Goal: Information Seeking & Learning: Check status

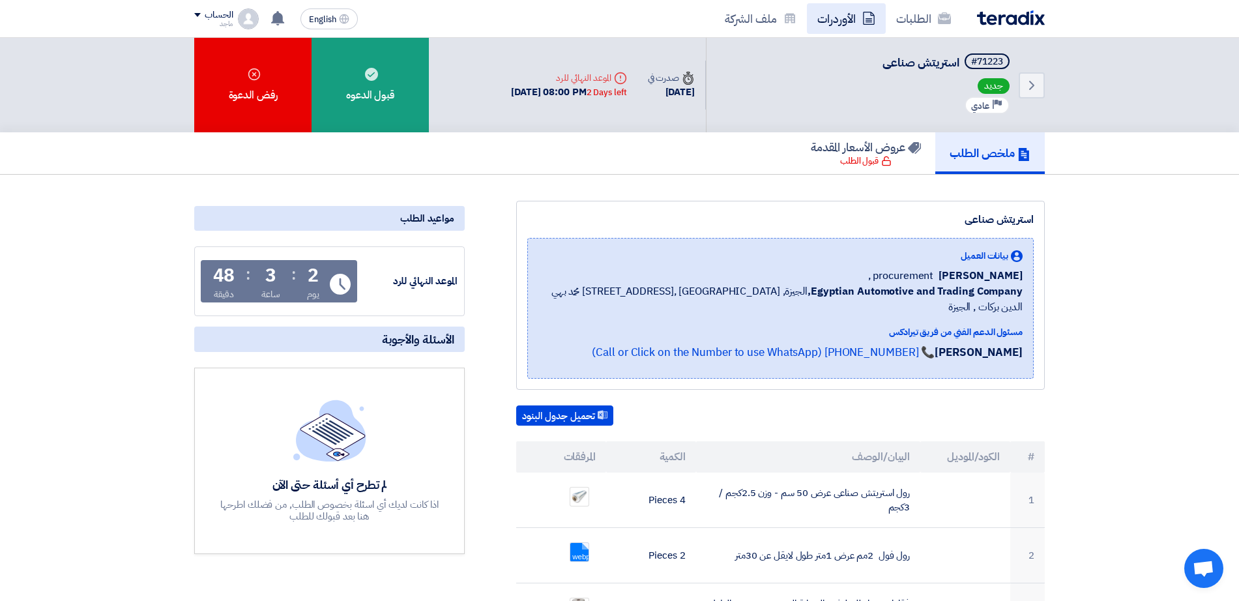
click at [836, 20] on link "الأوردرات" at bounding box center [846, 18] width 79 height 31
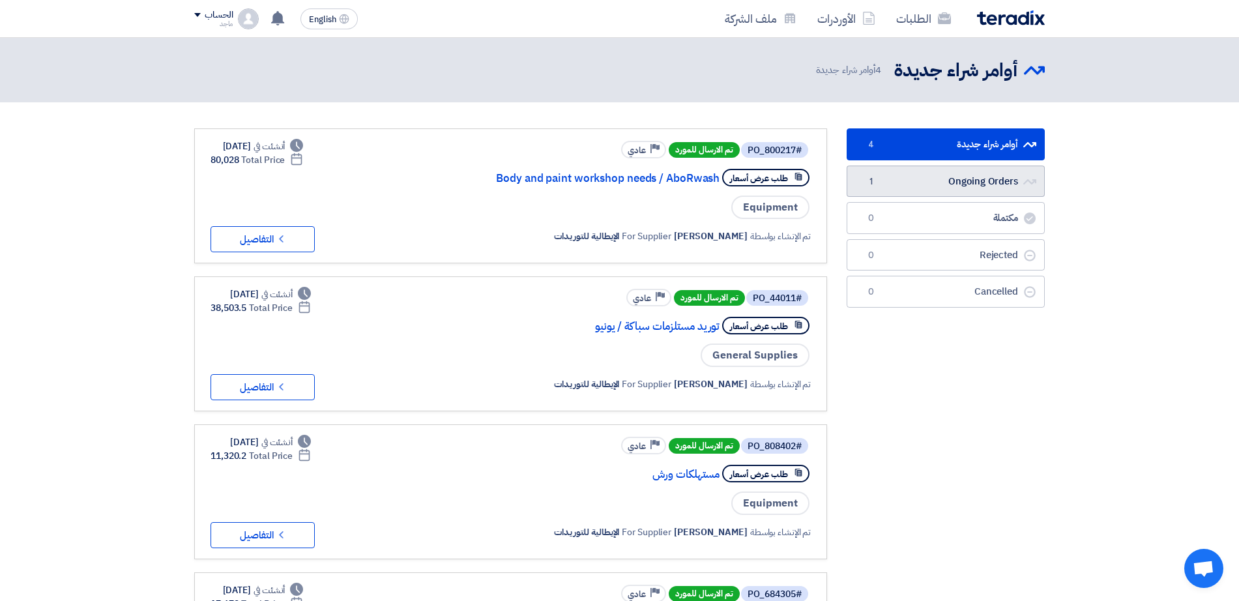
click at [945, 179] on link "Ongoing Orders Ongoing Orders 1" at bounding box center [946, 182] width 198 height 32
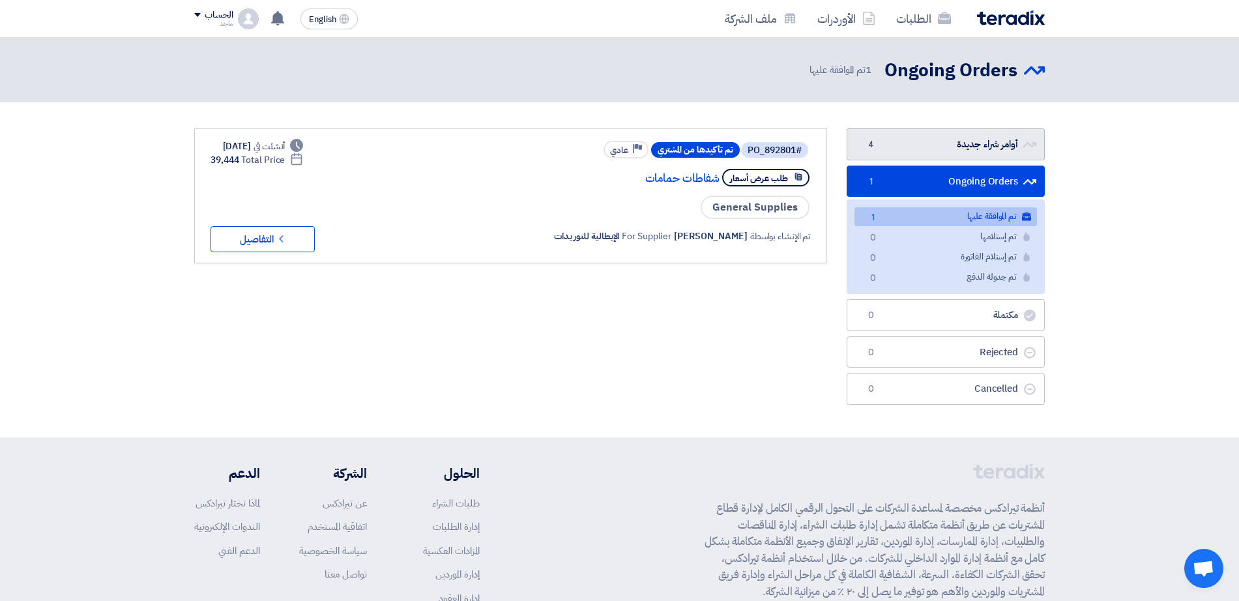
click at [935, 141] on link "أوامر شراء جديدة أوامر شراء جديدة 4" at bounding box center [946, 144] width 198 height 32
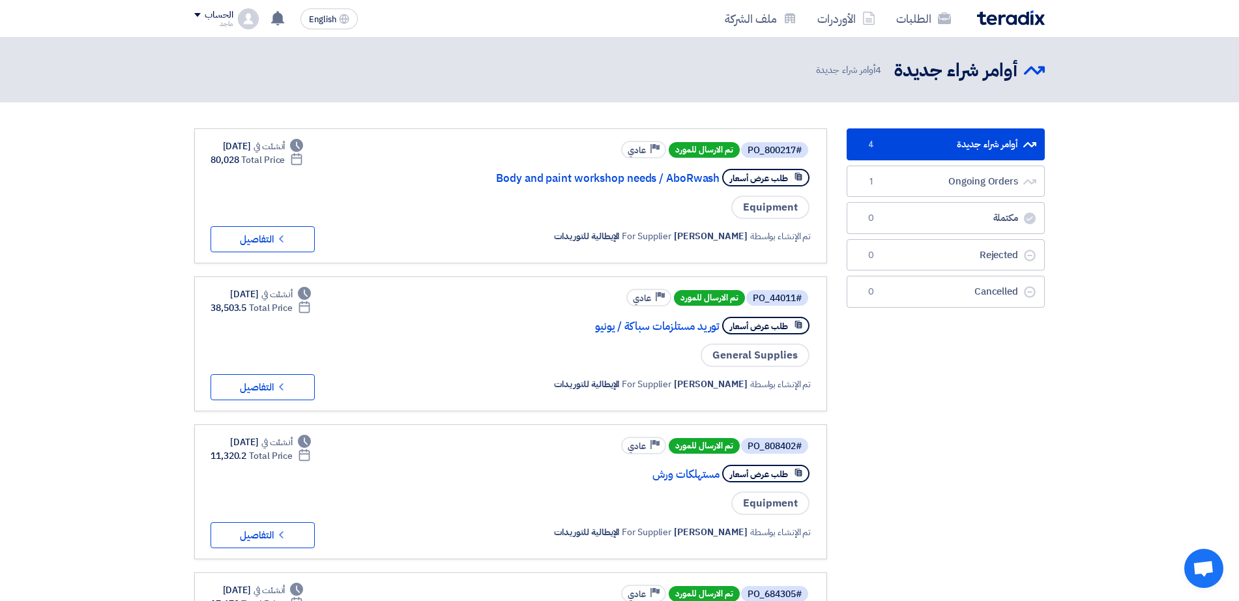
click at [701, 430] on link "#PO_808402 تم الارسال للمورد Priority عادي طلب عرض أسعار مستهلكات ورش Equipment…" at bounding box center [510, 491] width 633 height 135
click at [692, 312] on div "#PO_44011 تم الارسال للمورد Priority عادي طلب عرض أسعار توريد مستلزمات سباكة / …" at bounding box center [633, 343] width 355 height 113
click at [687, 299] on span "تم الارسال للمورد" at bounding box center [709, 298] width 71 height 16
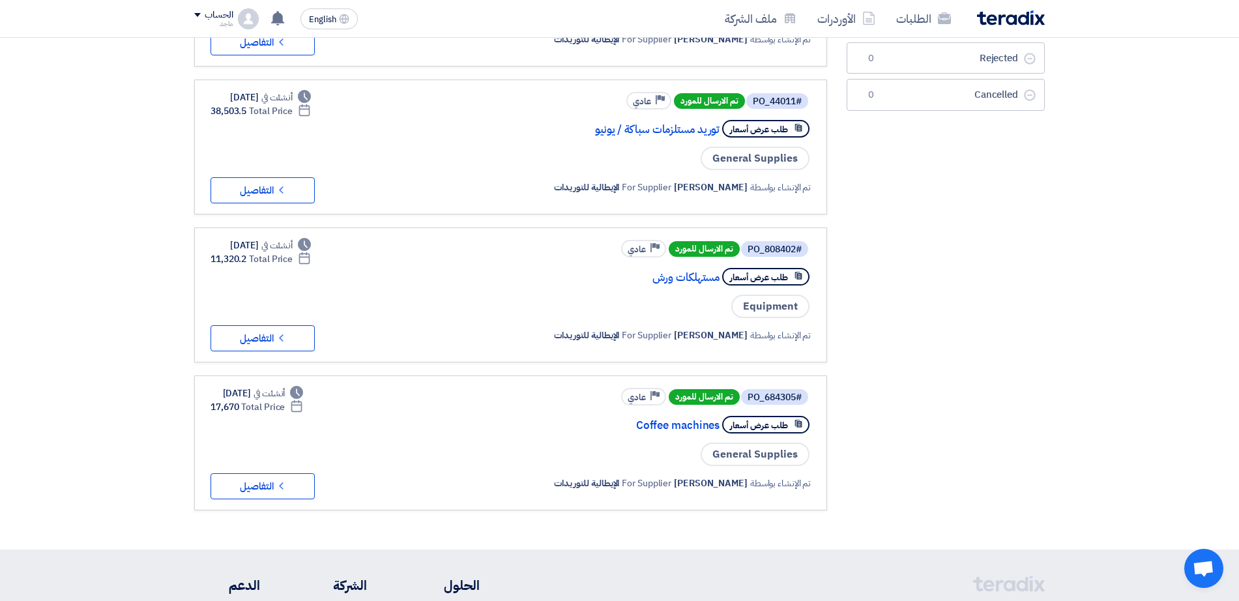
scroll to position [201, 0]
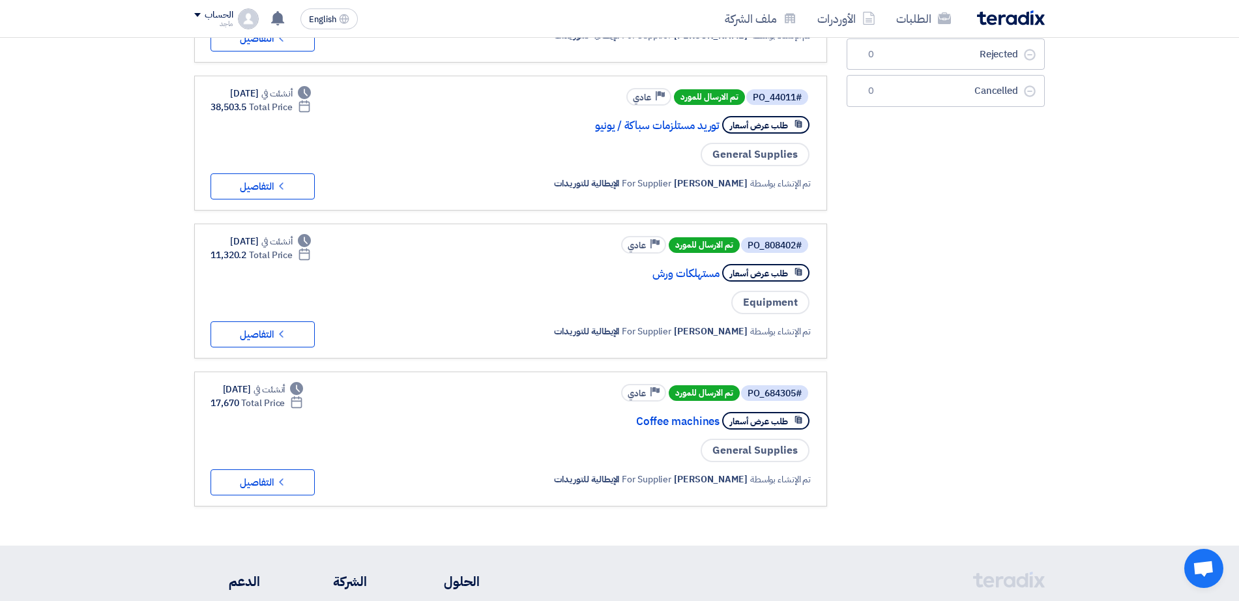
click at [753, 123] on span "طلب عرض أسعار" at bounding box center [759, 125] width 58 height 12
click at [613, 123] on link "توريد مستلزمات سباكة / يونيو" at bounding box center [589, 126] width 261 height 12
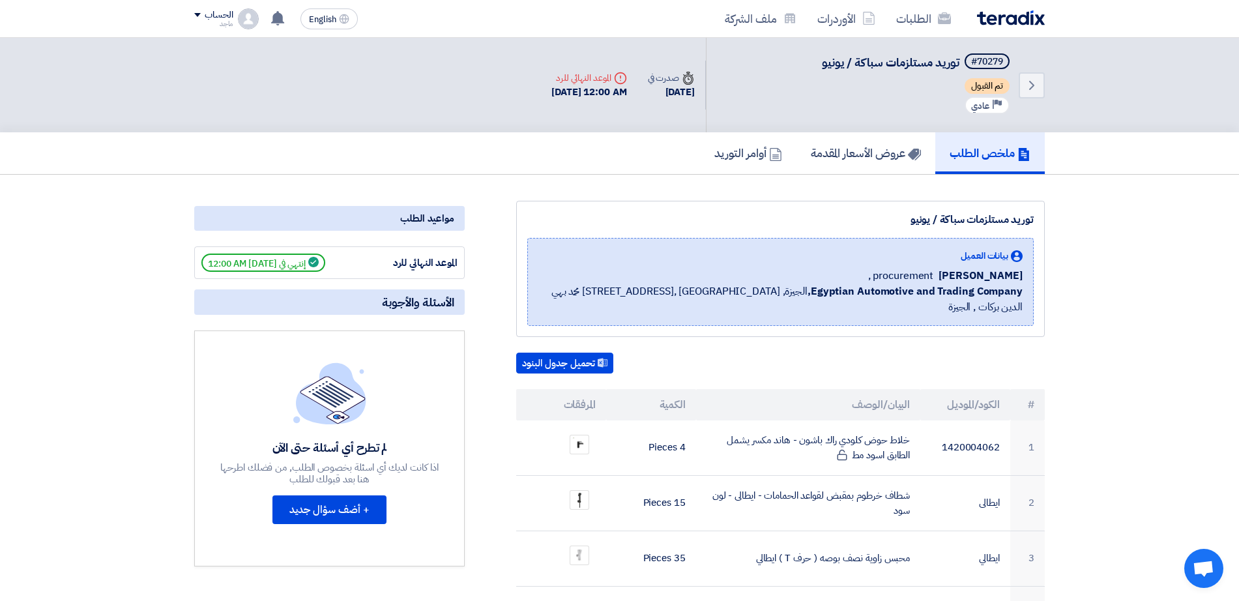
click at [1237, 94] on div "Back #70279 توريد مستلزمات سباكة / يونيو تم القبول Priority عادي Time صدرت في 1…" at bounding box center [619, 85] width 1239 height 95
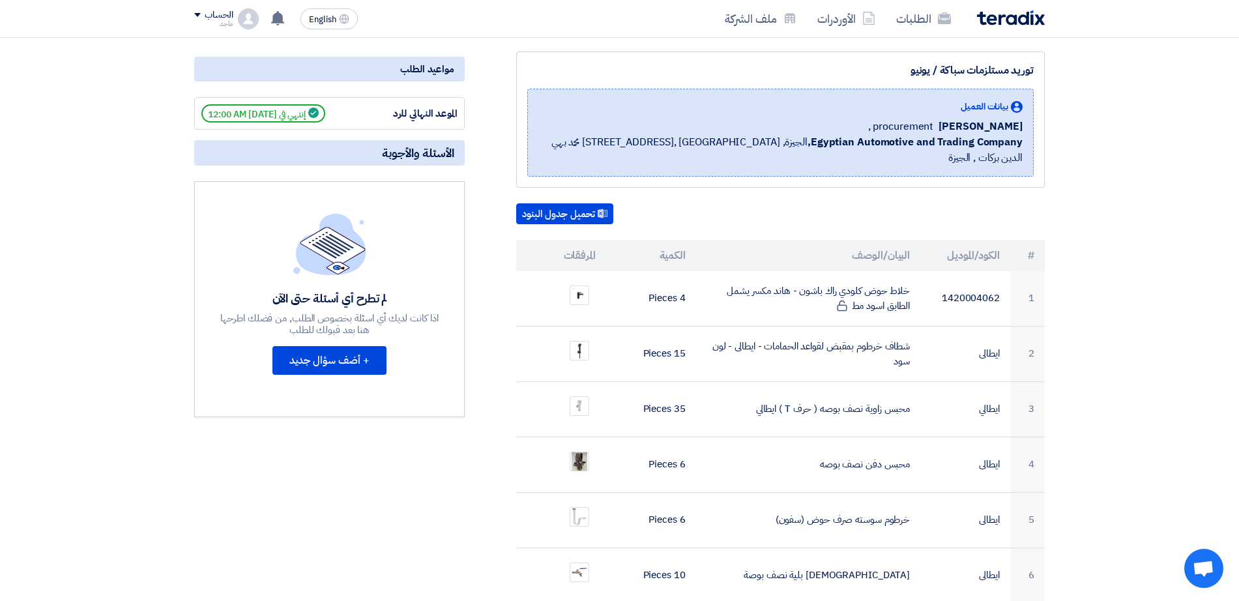
scroll to position [147, 0]
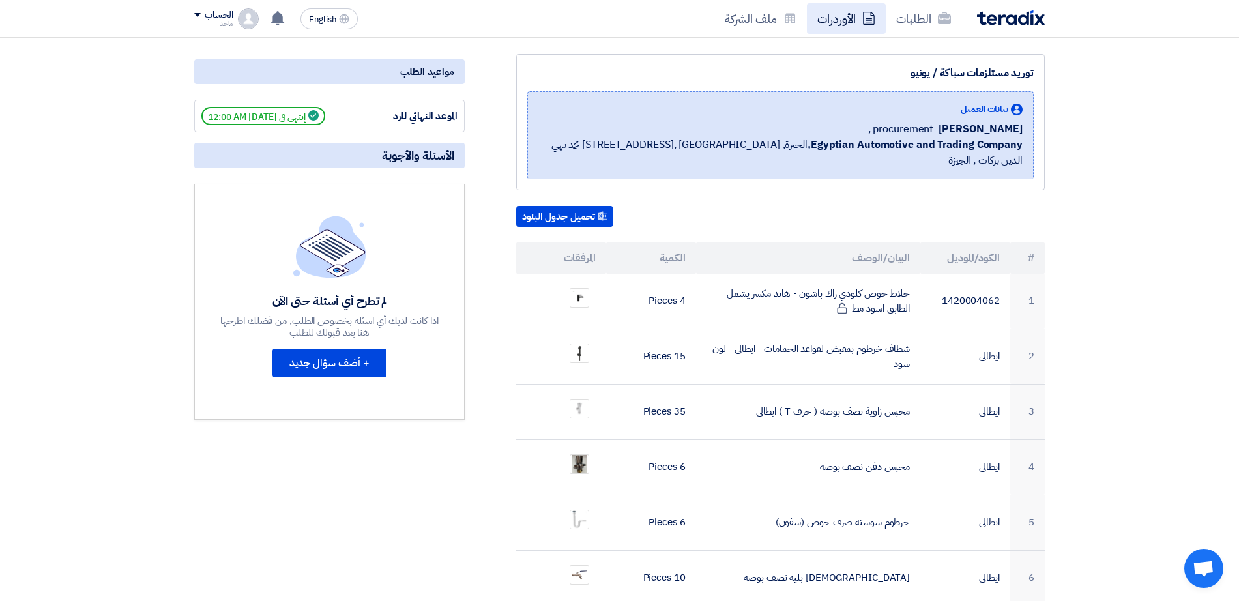
click at [843, 18] on link "الأوردرات" at bounding box center [846, 18] width 79 height 31
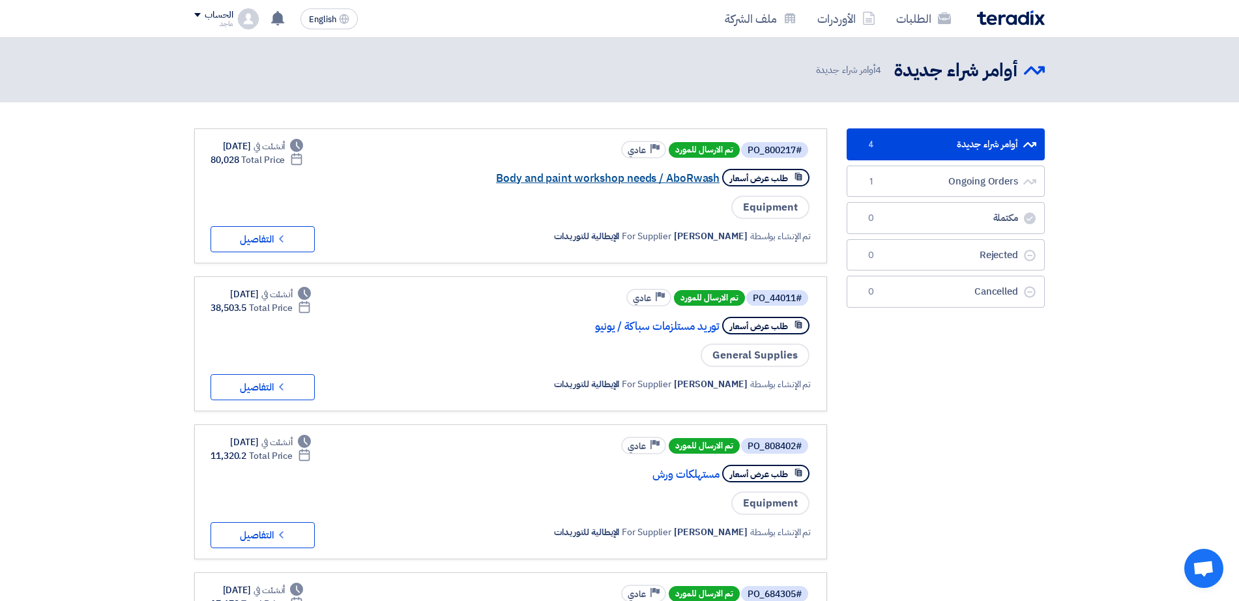
click at [665, 177] on link "Body and paint workshop needs / AboRwash" at bounding box center [589, 179] width 261 height 12
click at [602, 333] on div "طلب عرض أسعار توريد مستلزمات سباكة / يونيو" at bounding box center [633, 325] width 355 height 23
click at [624, 322] on link "توريد مستلزمات سباكة / يونيو" at bounding box center [589, 327] width 261 height 12
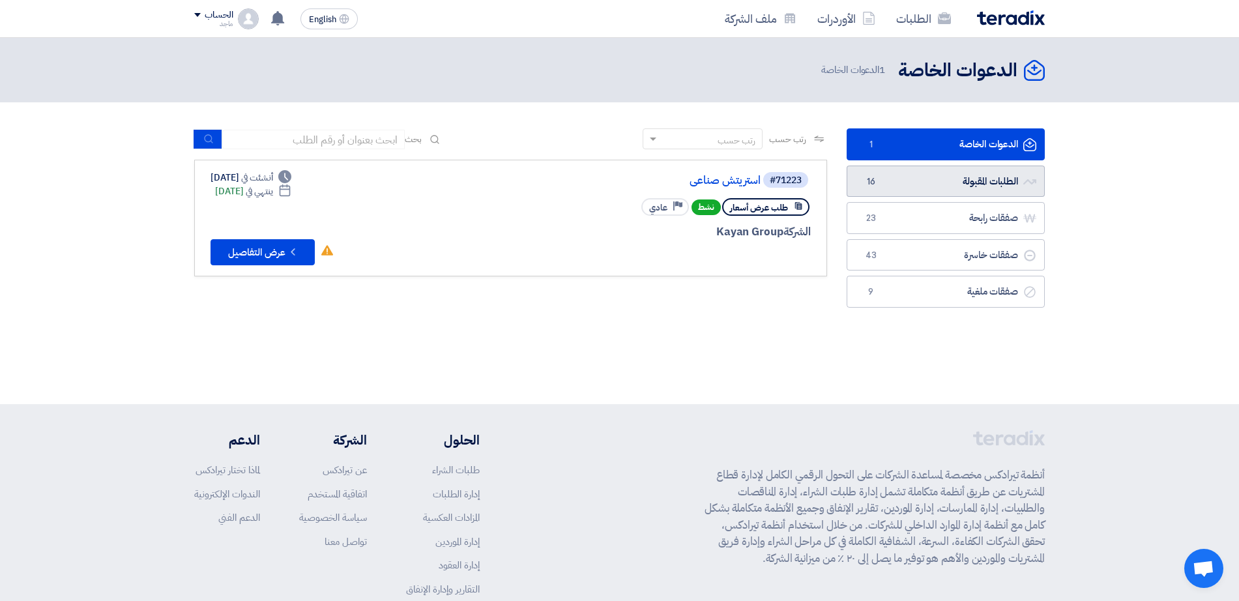
click at [927, 174] on link "الطلبات المقبولة الطلبات المقبولة 16" at bounding box center [946, 182] width 198 height 32
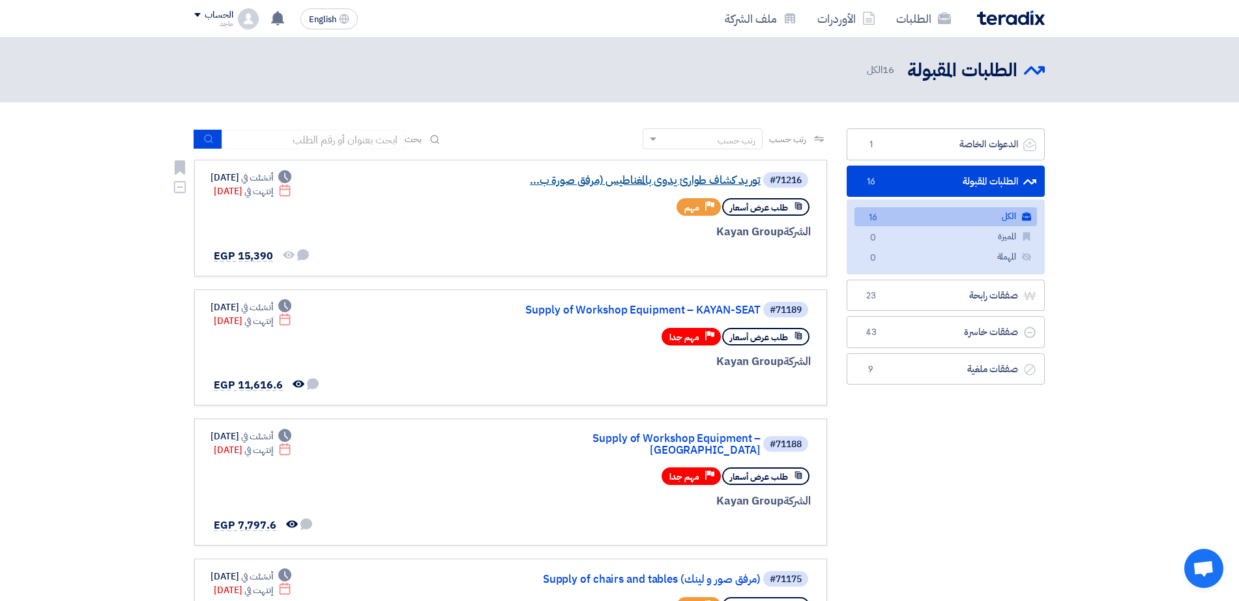
click at [636, 179] on link "توريد كشاف طوارئ يدوى بالمغناطيس (مرفق صورة ب..." at bounding box center [630, 181] width 261 height 12
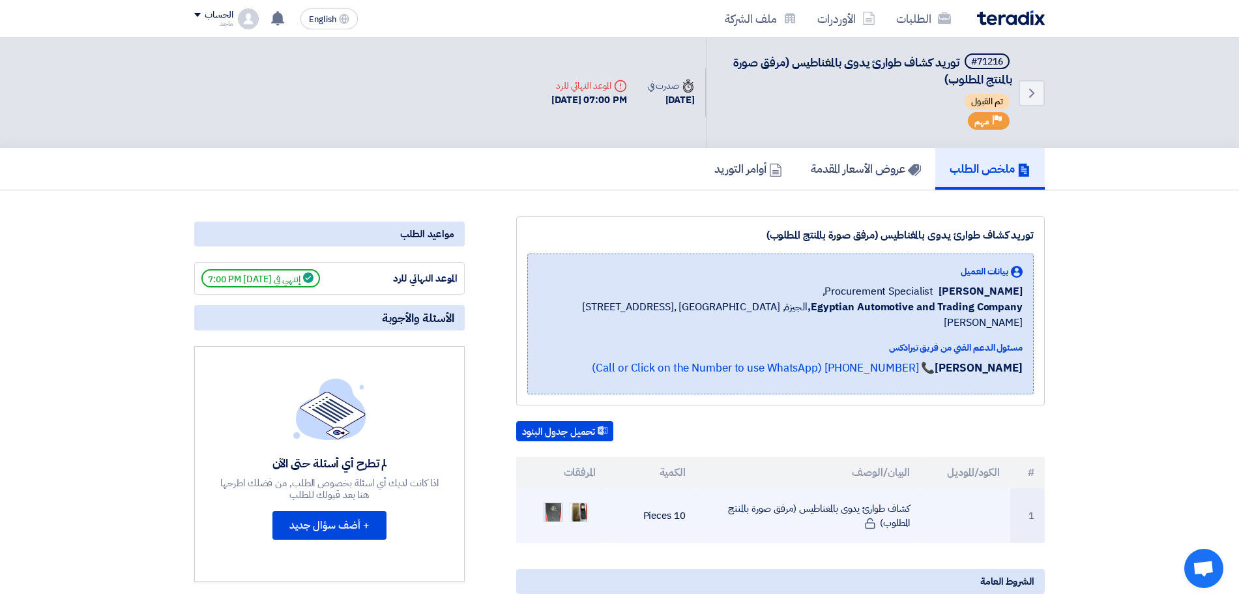
click at [555, 498] on img at bounding box center [553, 512] width 18 height 31
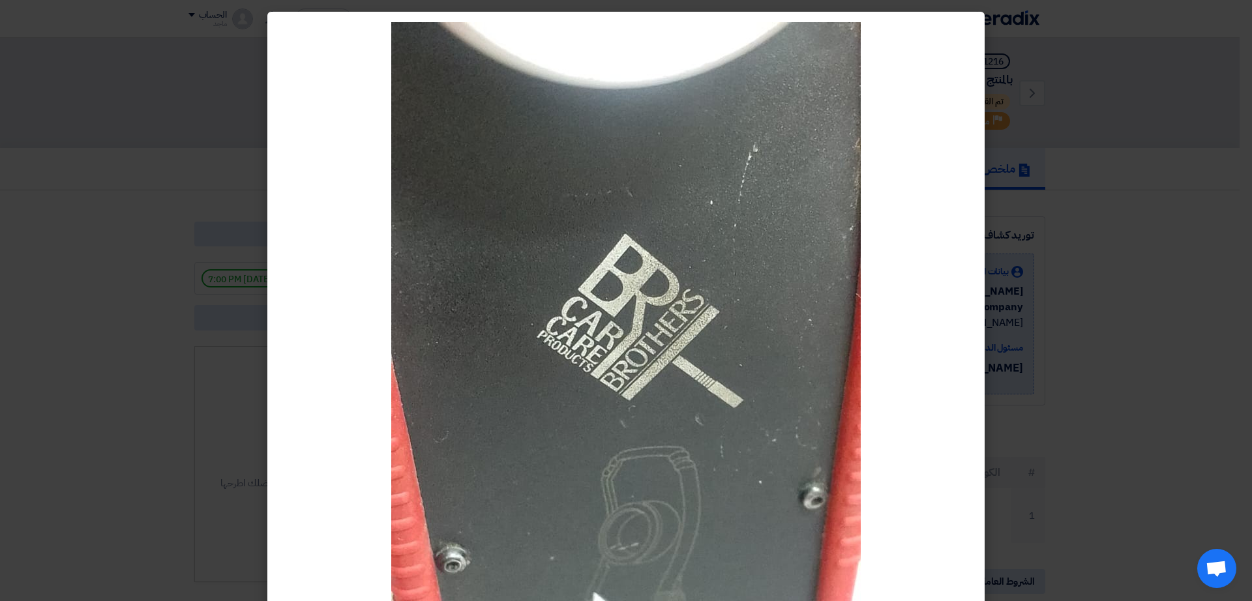
click at [147, 374] on modal-container at bounding box center [626, 300] width 1252 height 601
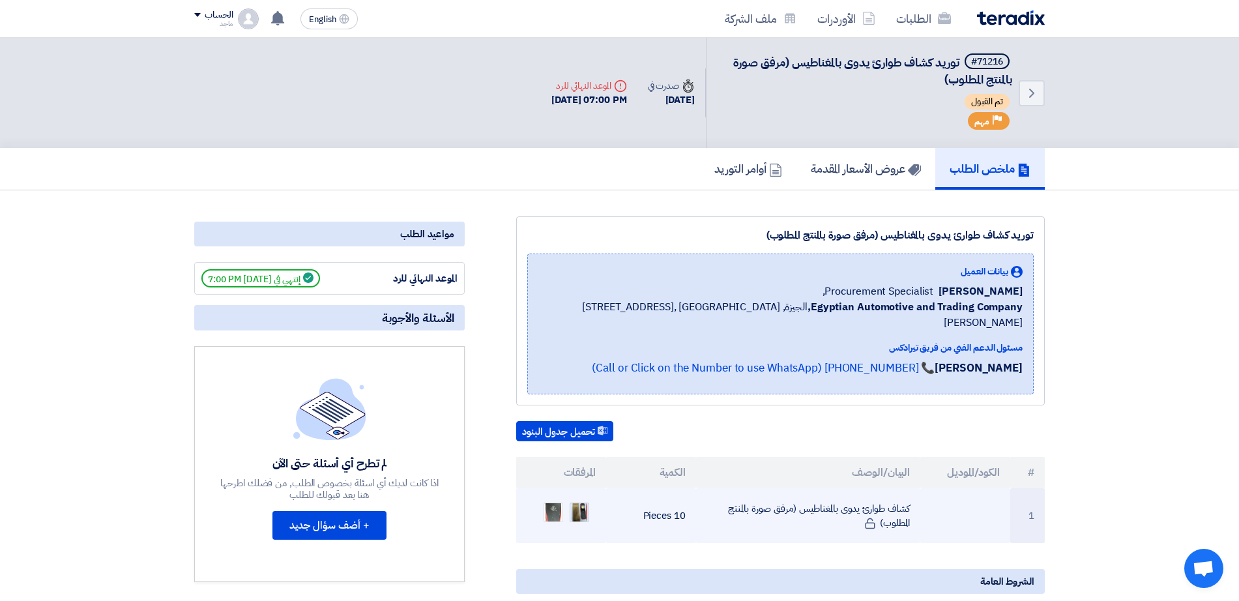
click at [582, 501] on img at bounding box center [579, 512] width 18 height 23
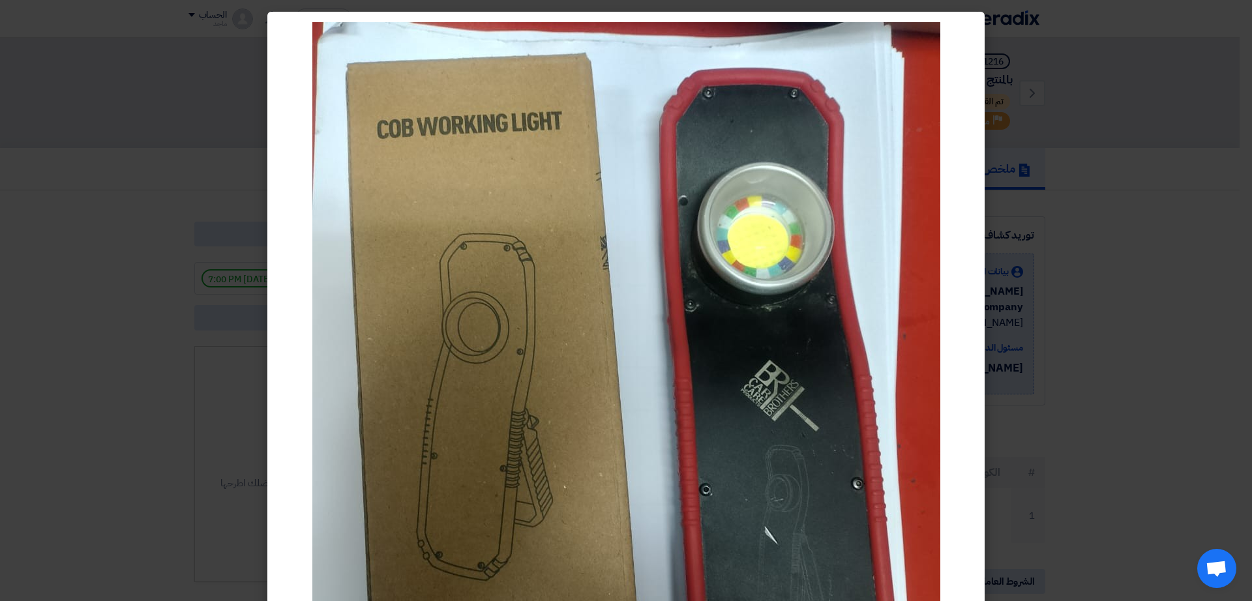
click at [191, 392] on modal-container at bounding box center [626, 300] width 1252 height 601
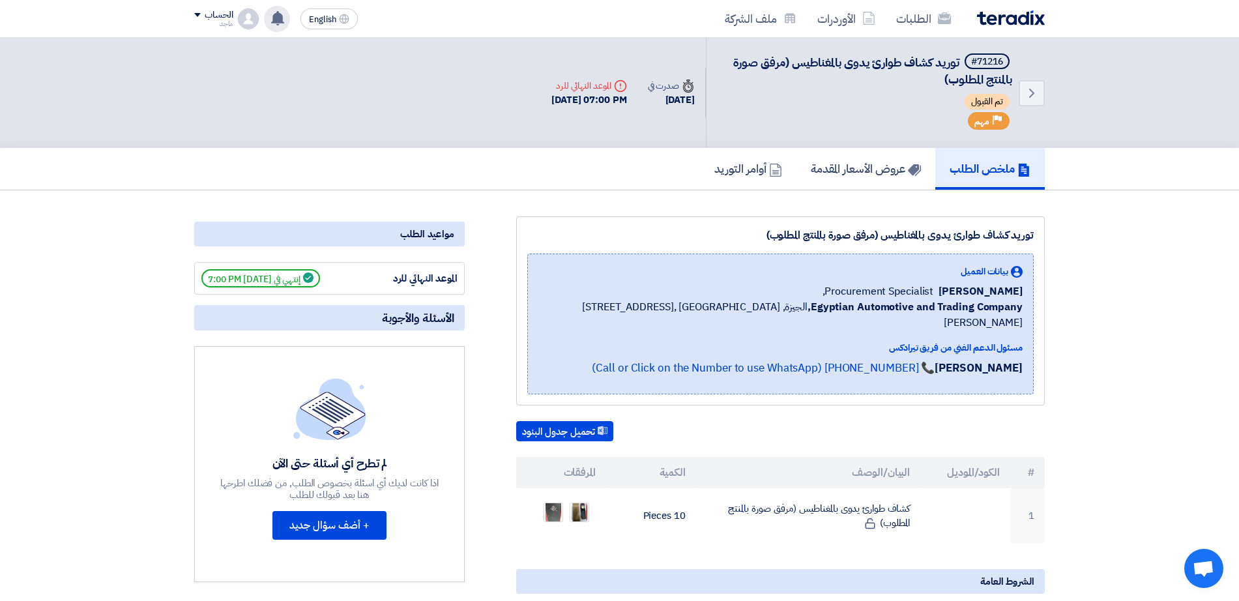
click at [276, 18] on use at bounding box center [277, 18] width 13 height 14
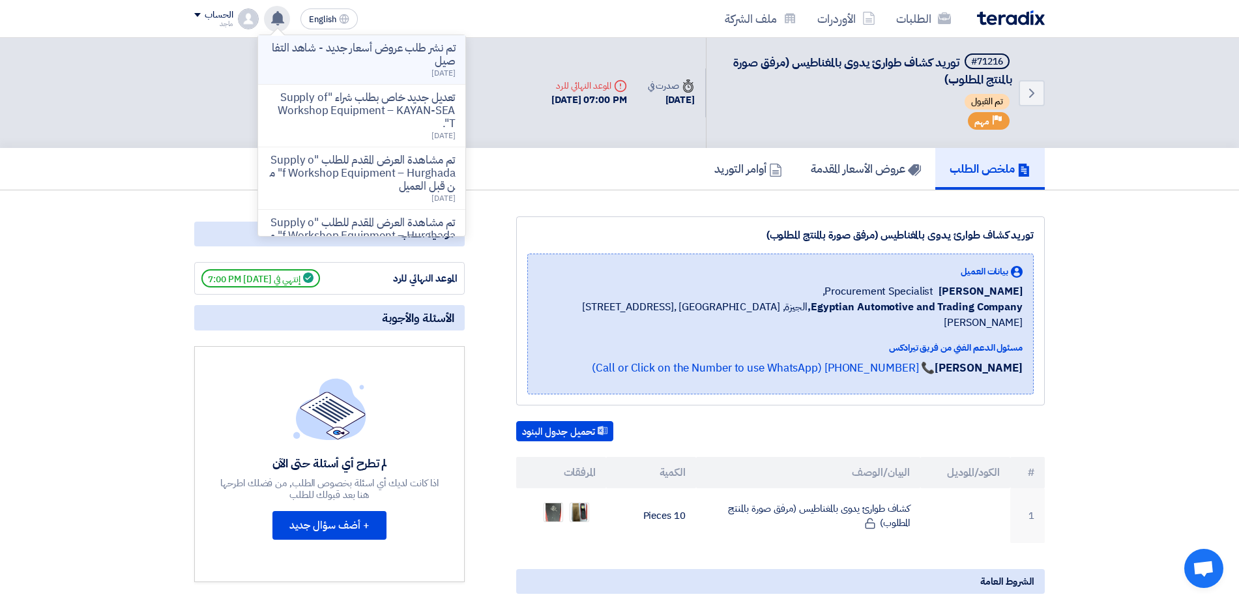
click at [306, 45] on p "تم نشر طلب عروض أسعار جديد - شاهد التفاصيل" at bounding box center [362, 55] width 186 height 26
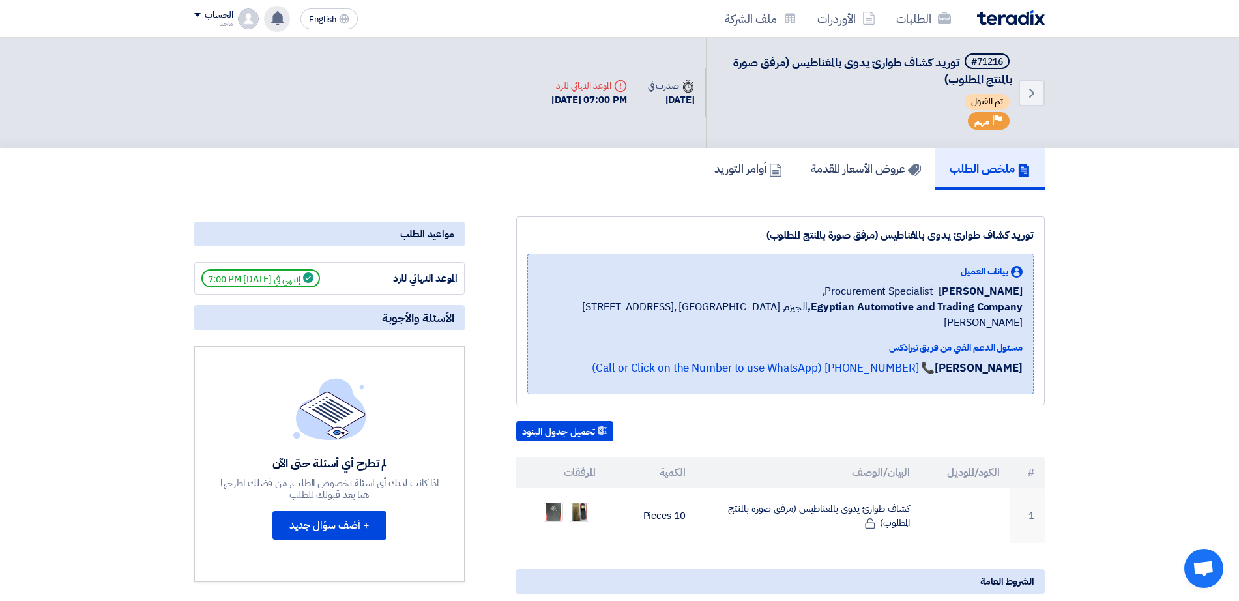
click at [278, 15] on use at bounding box center [277, 18] width 13 height 14
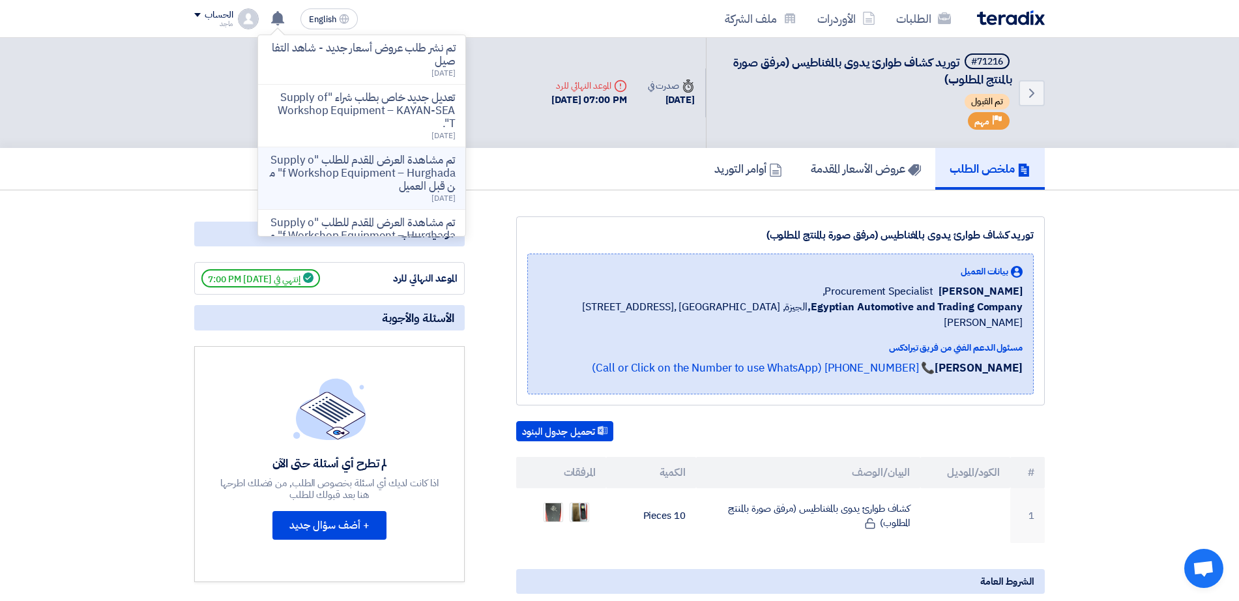
click at [315, 169] on p "تم مشاهدة العرض المقدم للطلب "Supply of Workshop Equipment – Hurghada" من قبل ا…" at bounding box center [362, 173] width 186 height 39
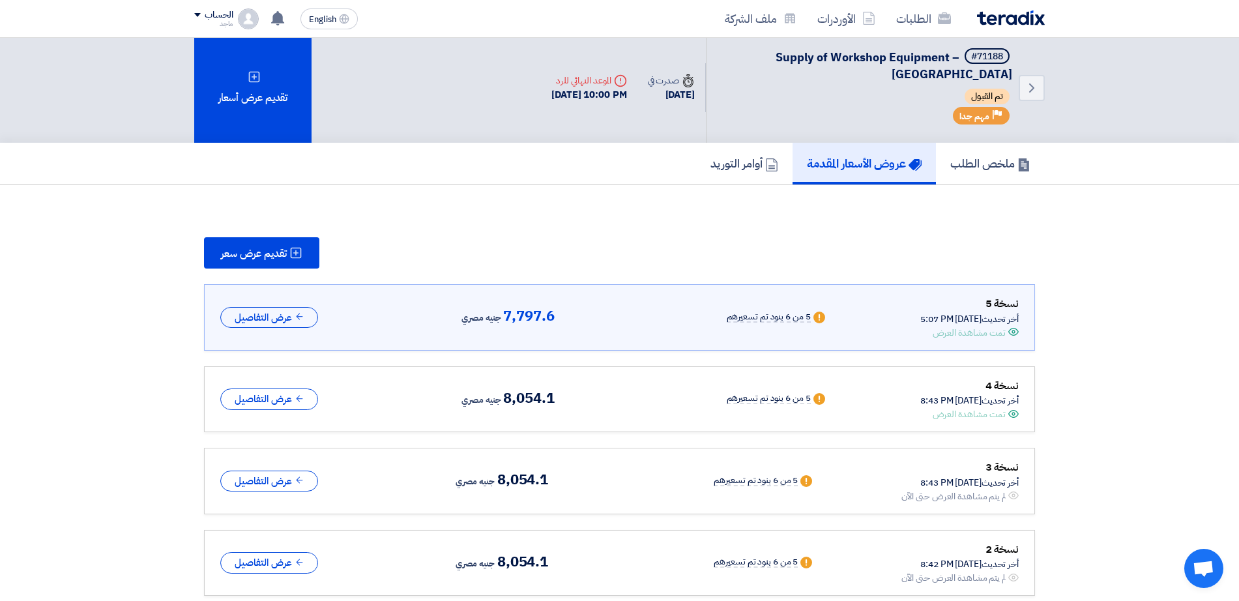
scroll to position [22, 0]
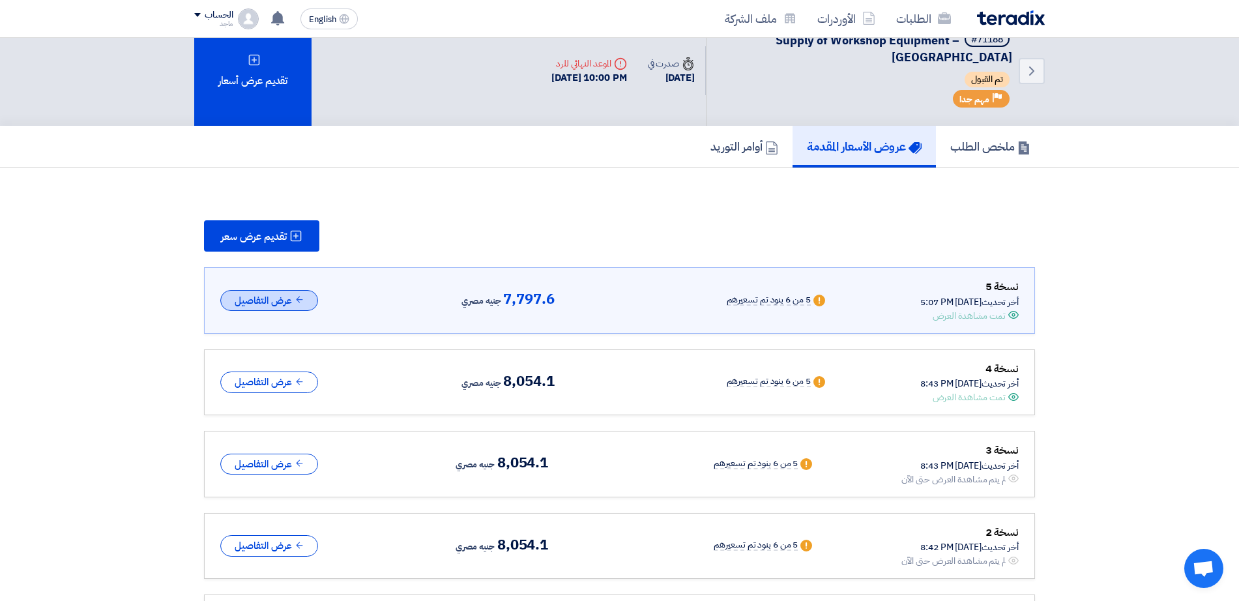
click at [276, 305] on button "عرض التفاصيل" at bounding box center [269, 301] width 98 height 22
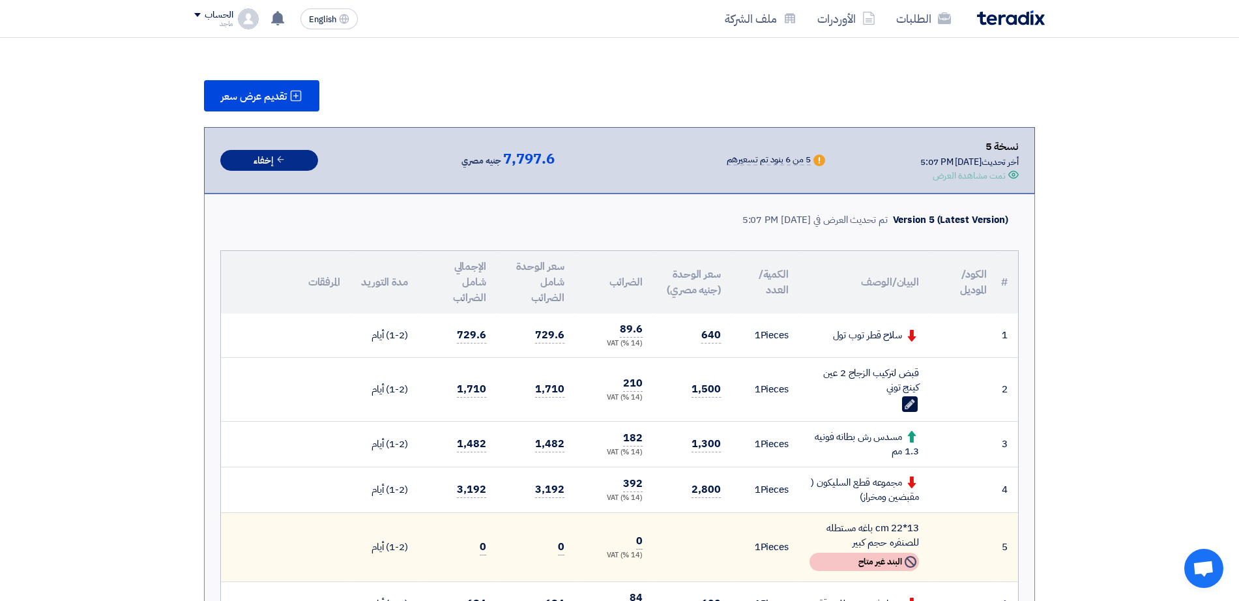
scroll to position [0, 0]
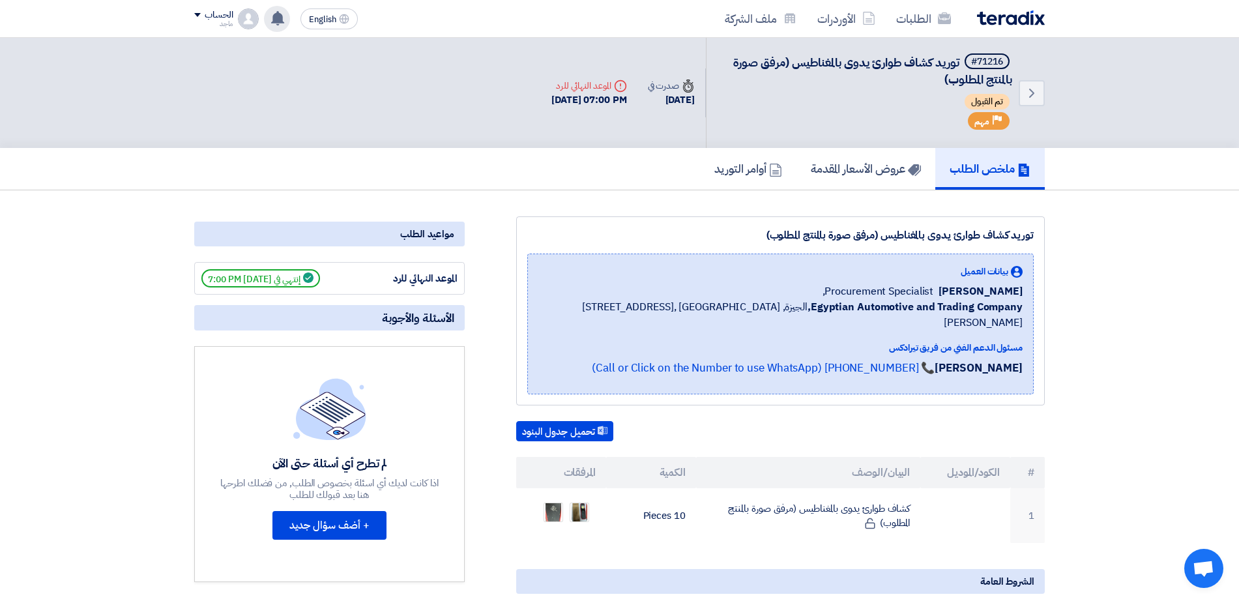
click at [282, 22] on use at bounding box center [277, 18] width 13 height 14
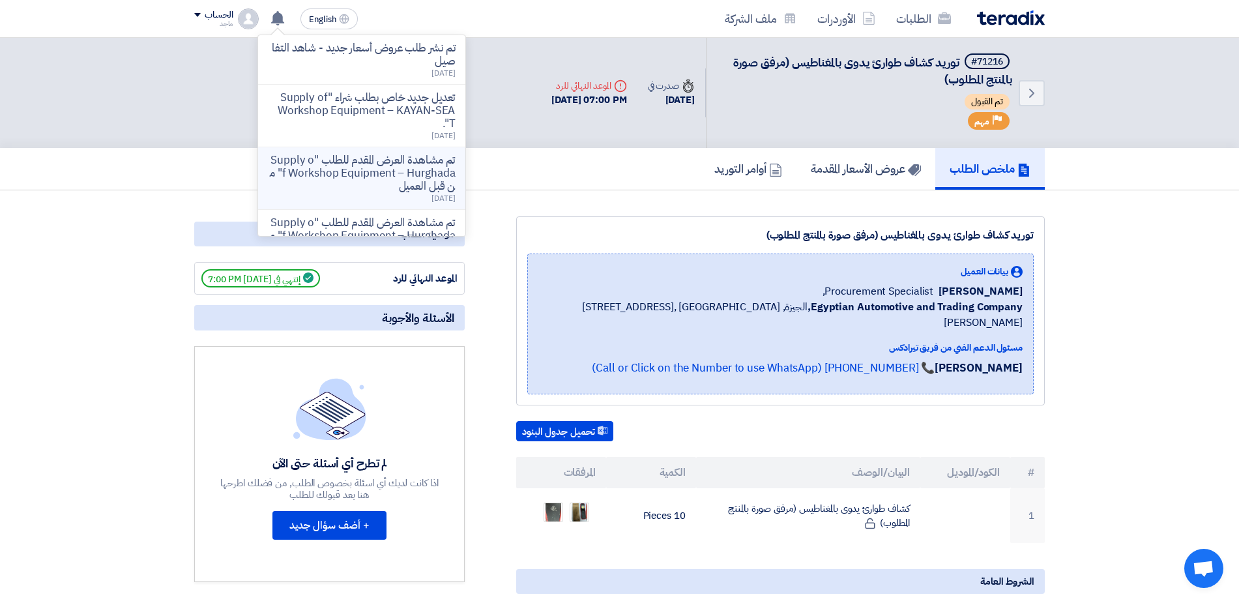
click at [292, 168] on p "تم مشاهدة العرض المقدم للطلب "Supply of Workshop Equipment – Hurghada" من قبل ا…" at bounding box center [362, 173] width 186 height 39
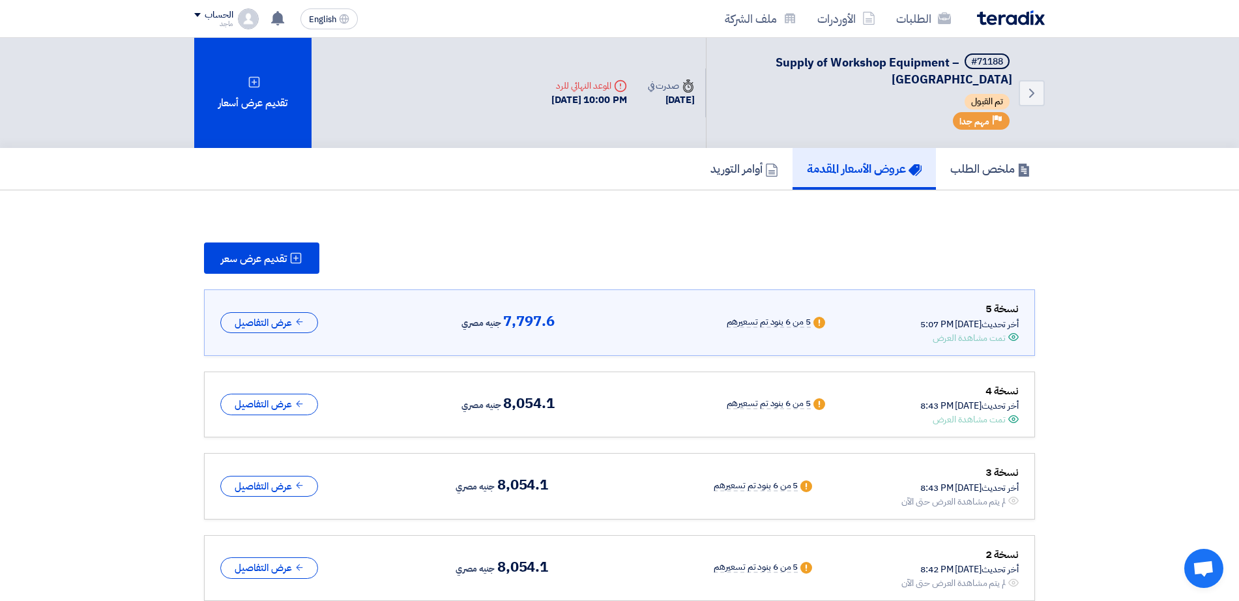
scroll to position [22, 0]
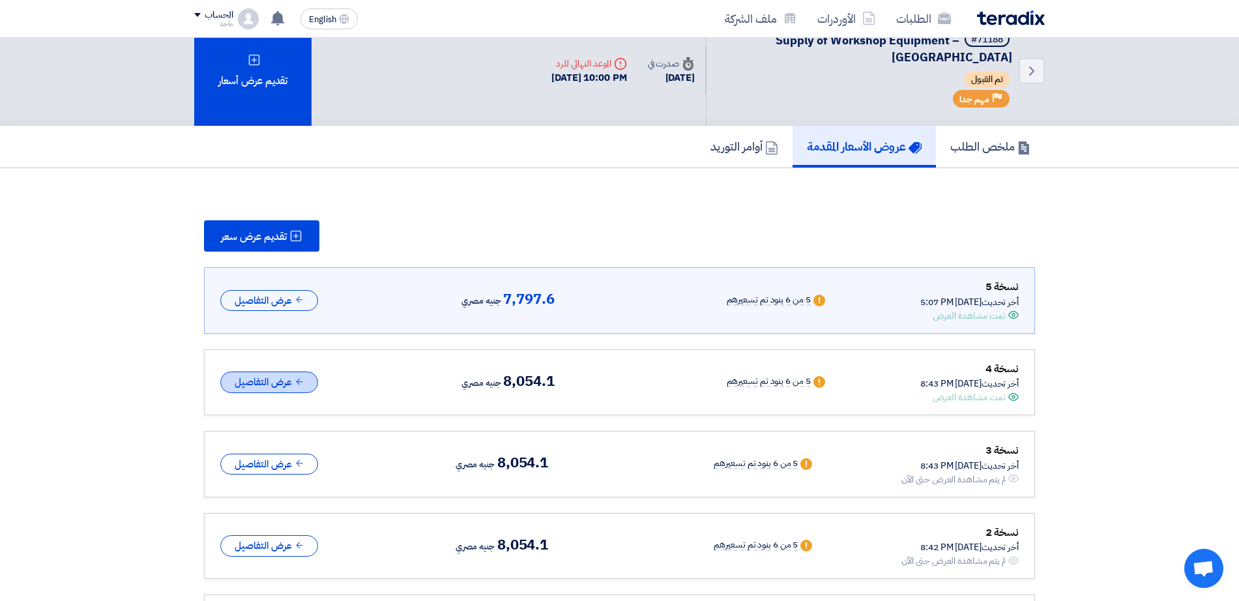
click at [294, 372] on button "عرض التفاصيل" at bounding box center [269, 383] width 98 height 22
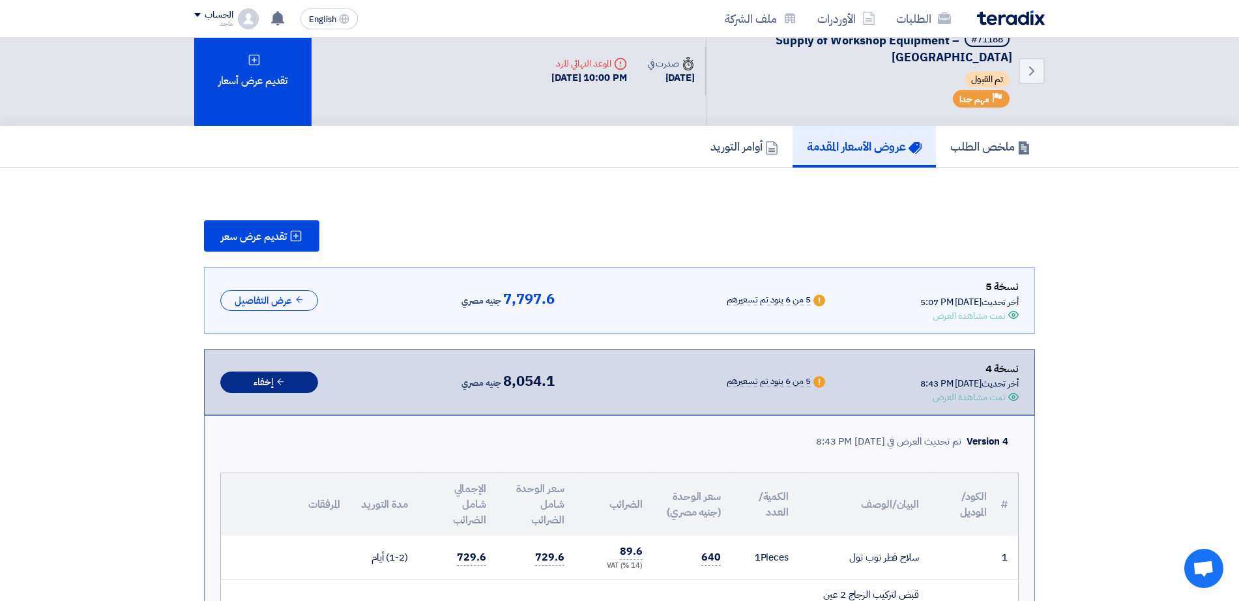
click at [302, 377] on button "إخفاء" at bounding box center [269, 383] width 98 height 22
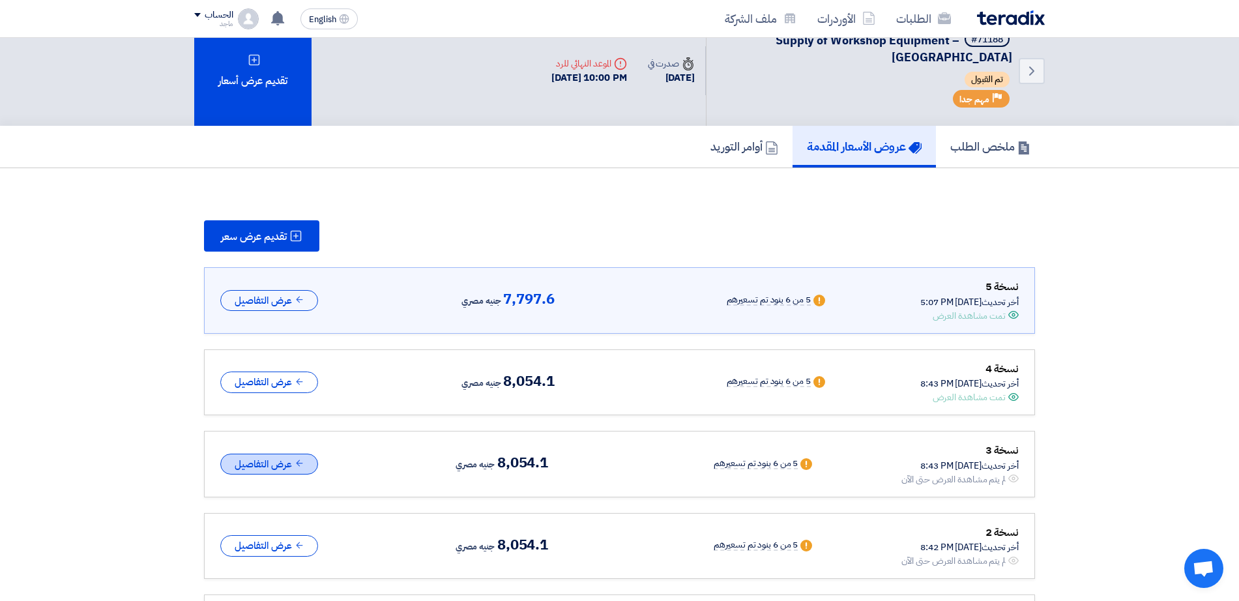
click at [280, 465] on button "عرض التفاصيل" at bounding box center [269, 465] width 98 height 22
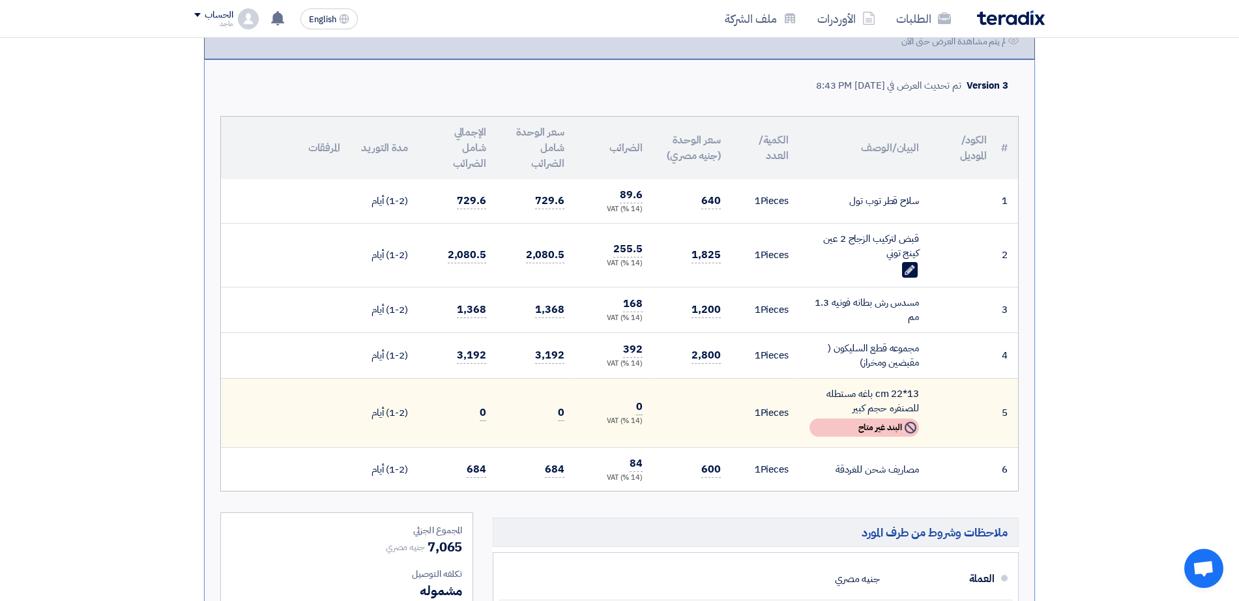
scroll to position [0, 0]
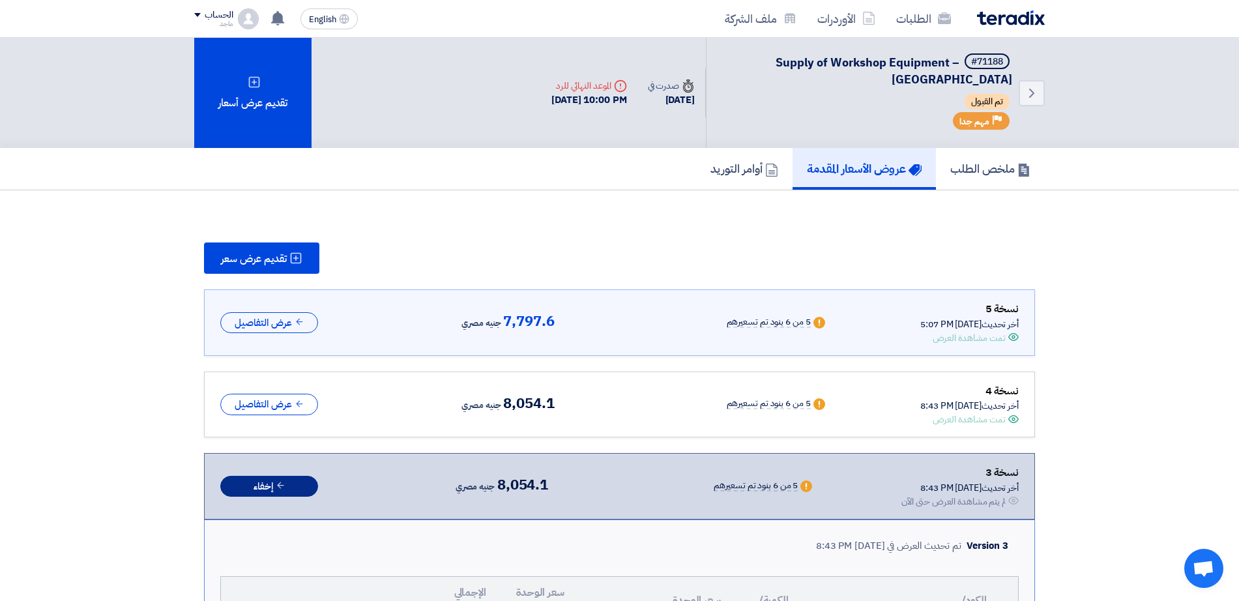
click at [278, 490] on button "إخفاء" at bounding box center [269, 487] width 98 height 22
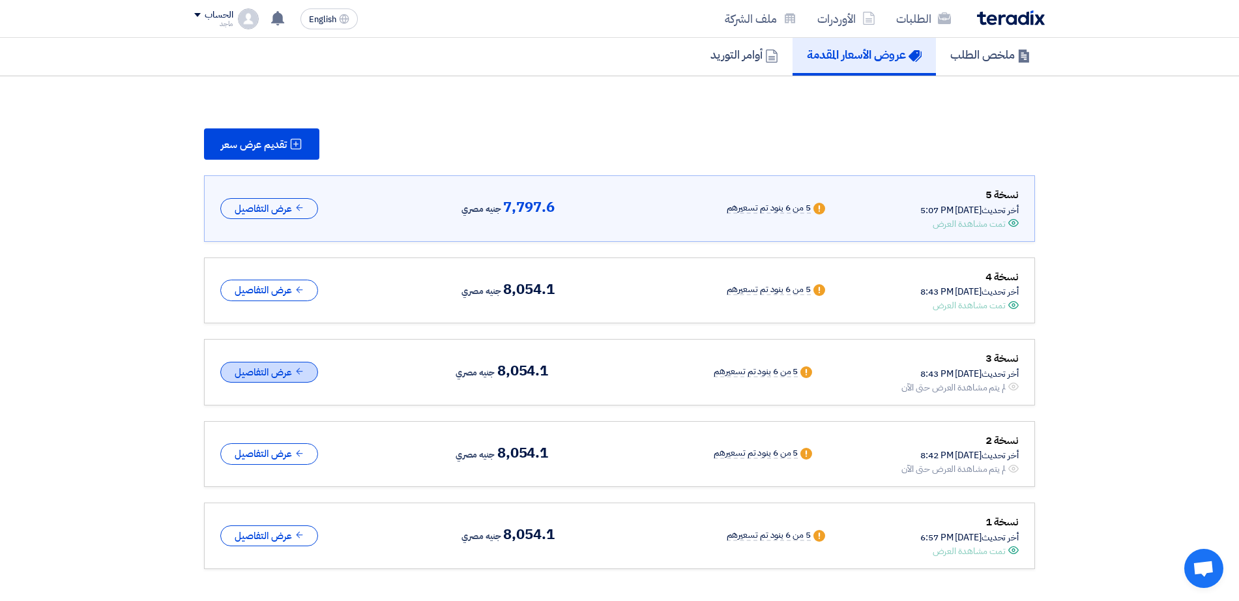
scroll to position [81, 0]
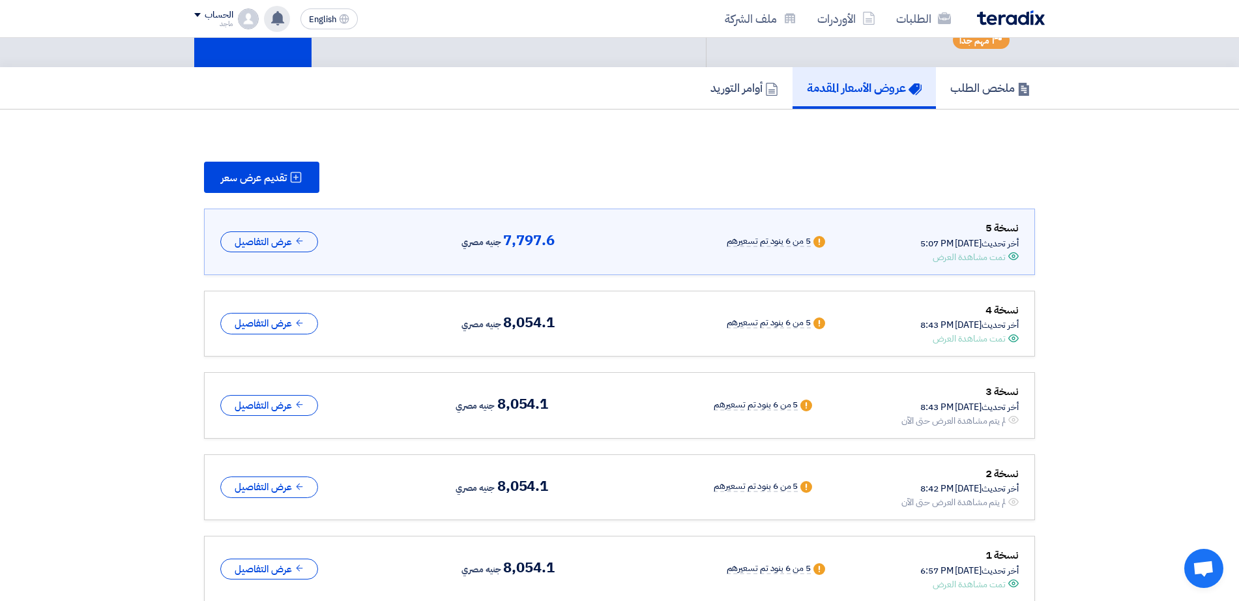
click at [274, 20] on use at bounding box center [277, 18] width 13 height 14
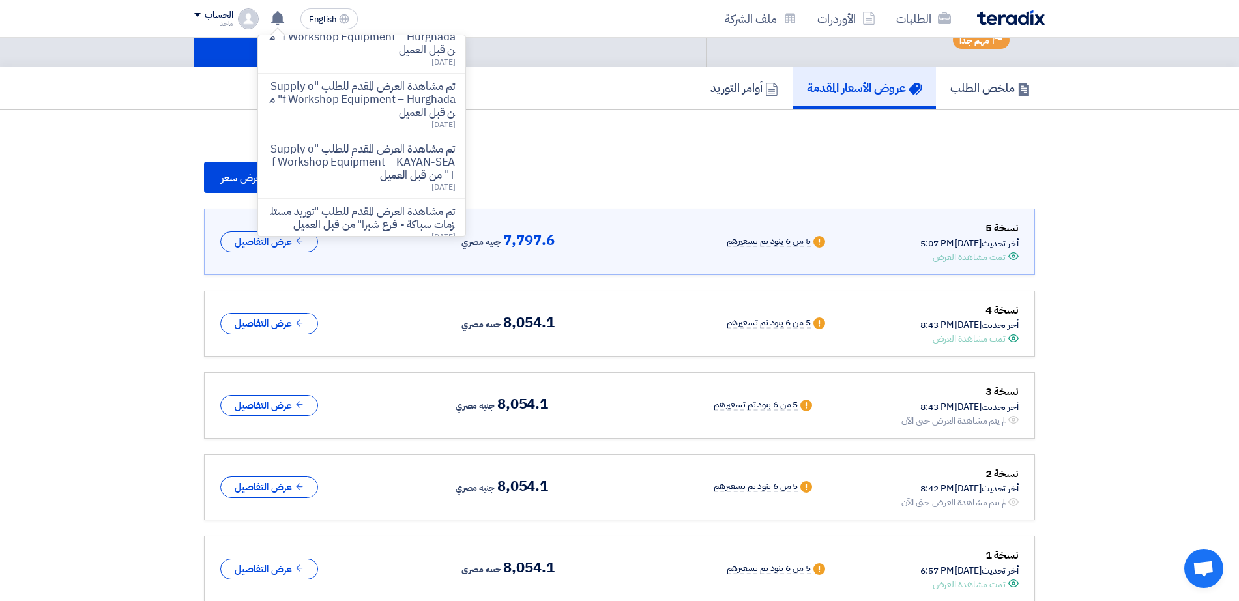
scroll to position [141, 0]
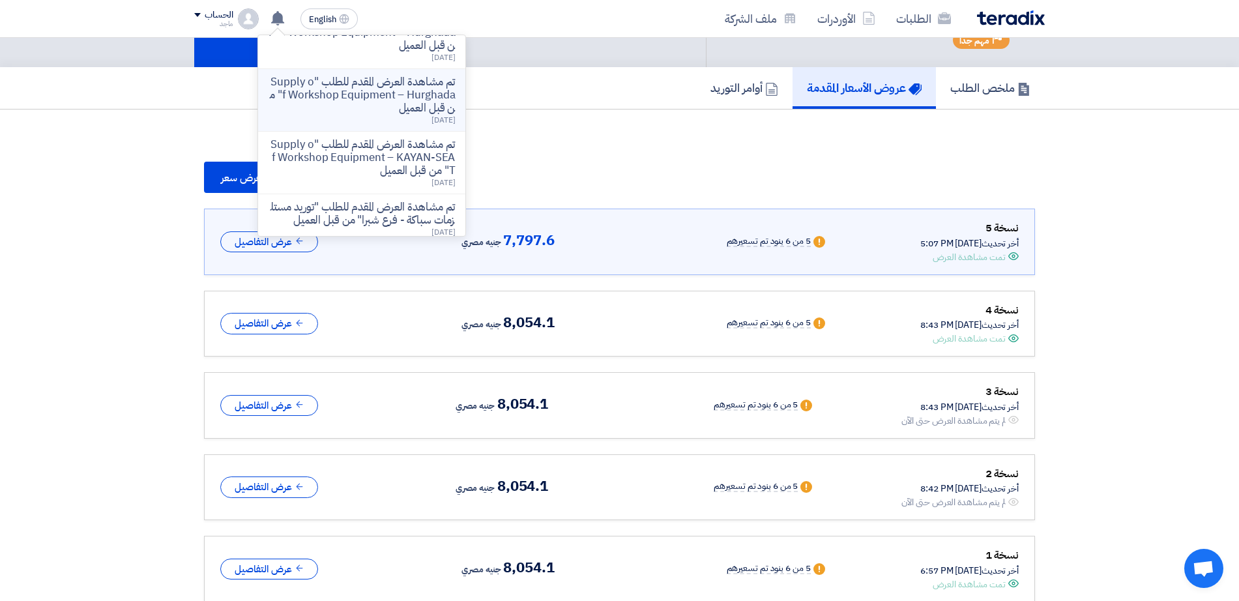
click at [340, 91] on p "تم مشاهدة العرض المقدم للطلب "Supply of Workshop Equipment – Hurghada" من قبل ا…" at bounding box center [362, 95] width 186 height 39
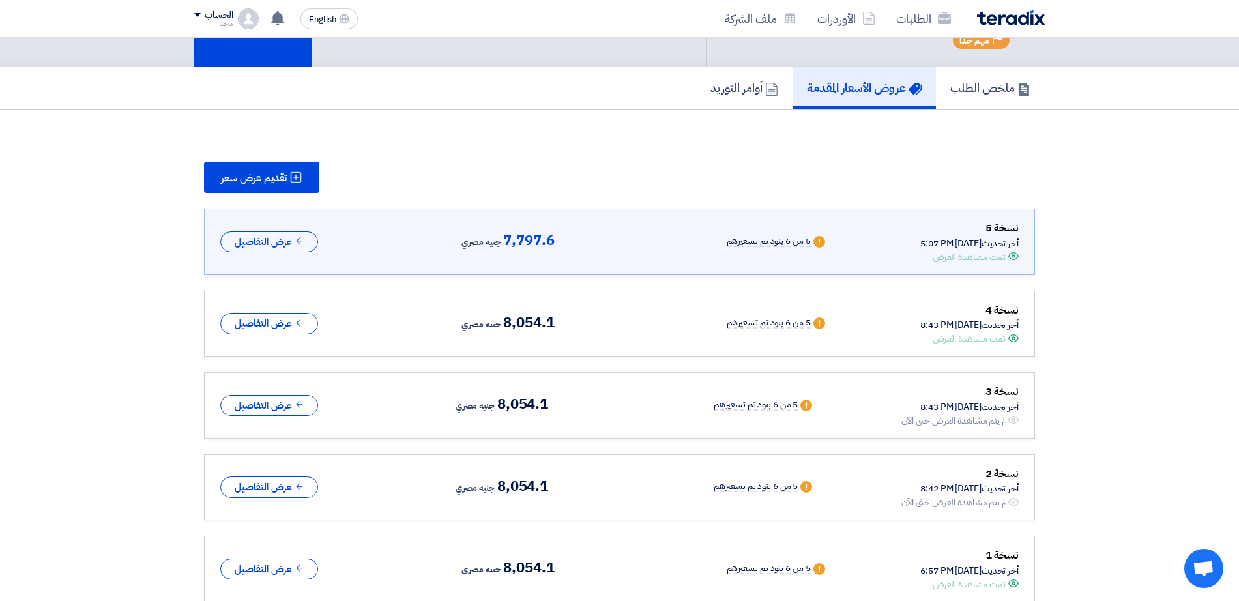
scroll to position [104, 0]
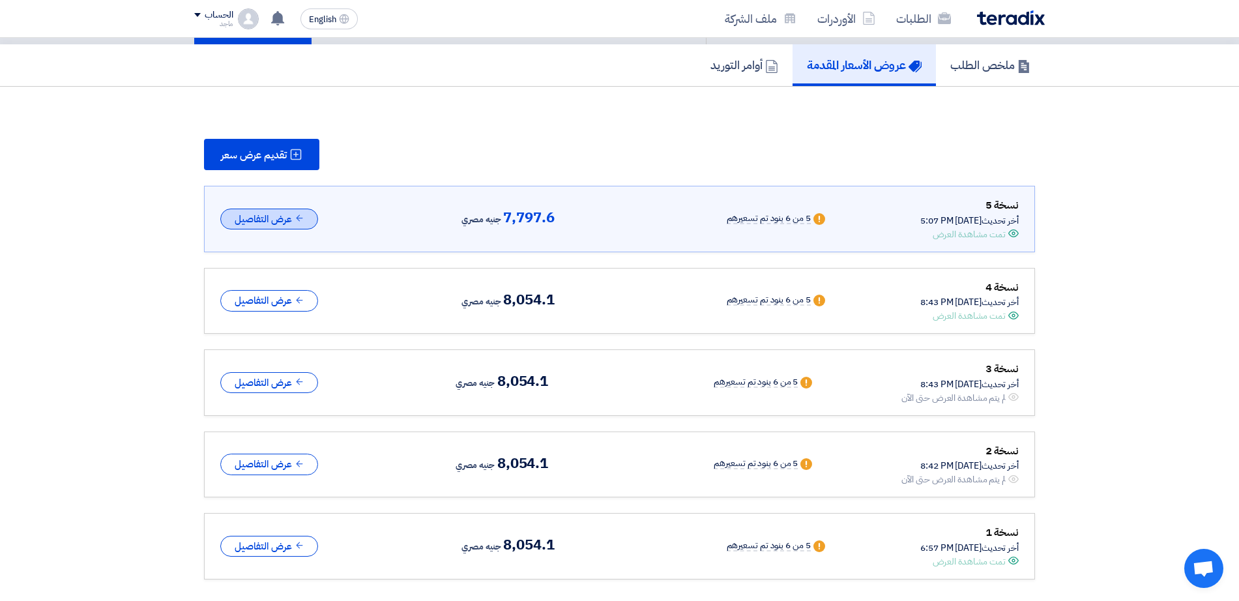
click at [277, 217] on button "عرض التفاصيل" at bounding box center [269, 220] width 98 height 22
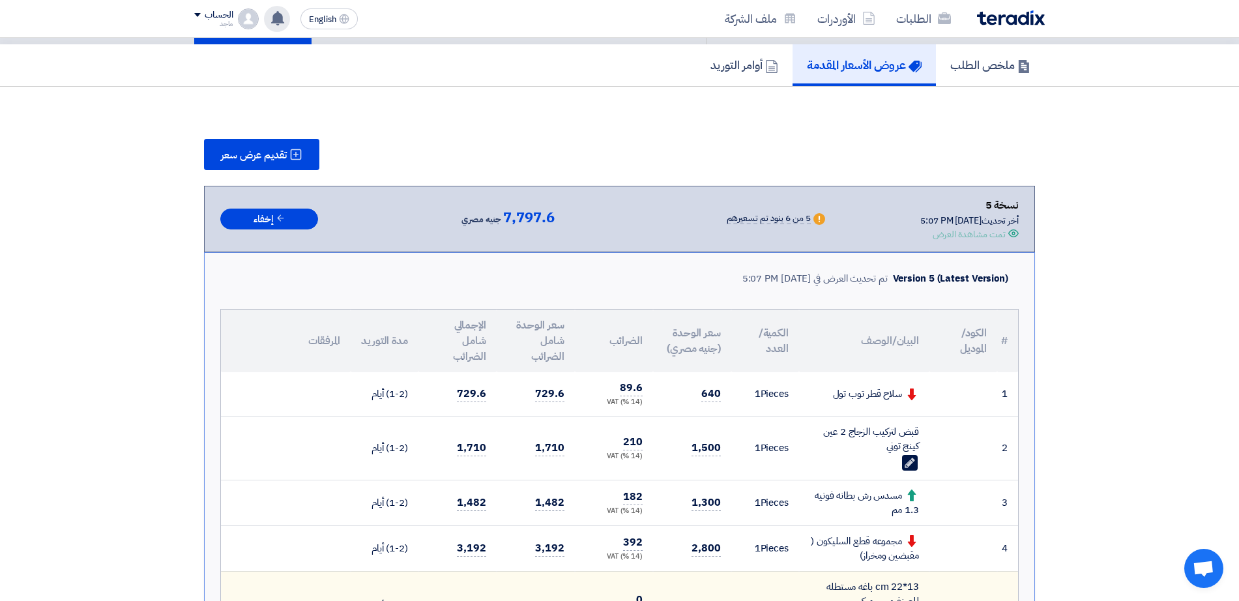
click at [284, 23] on icon at bounding box center [278, 18] width 14 height 14
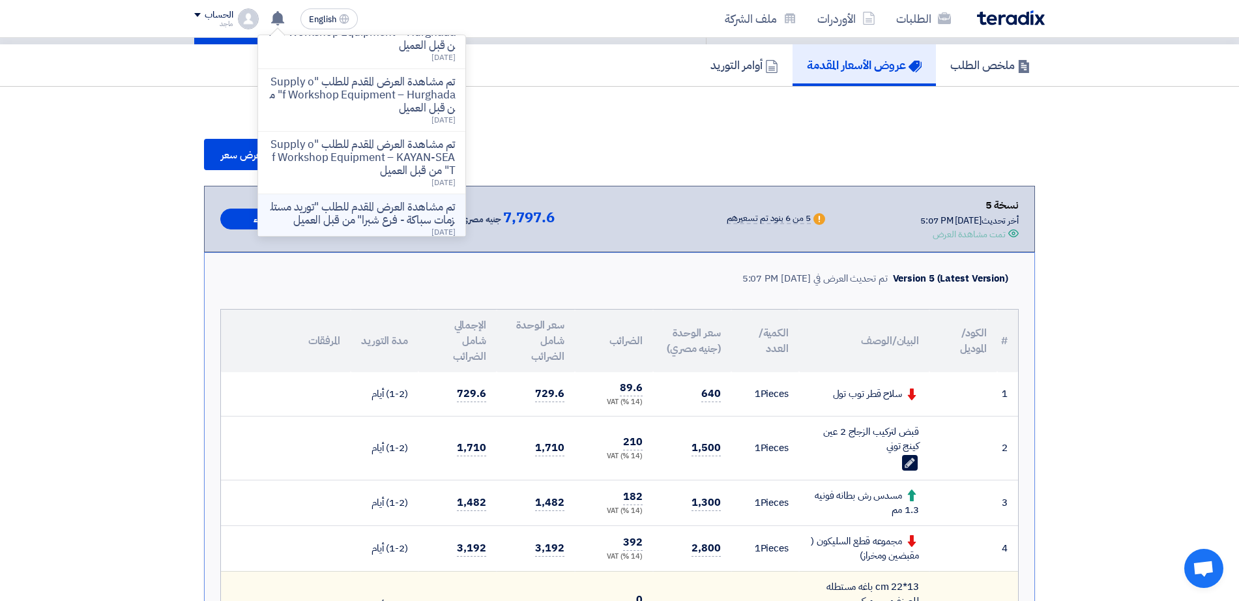
click at [334, 210] on p "تم مشاهدة العرض المقدم للطلب "توريد مستلزمات سباكة - فرع شبرا" من قبل العميل" at bounding box center [362, 214] width 186 height 26
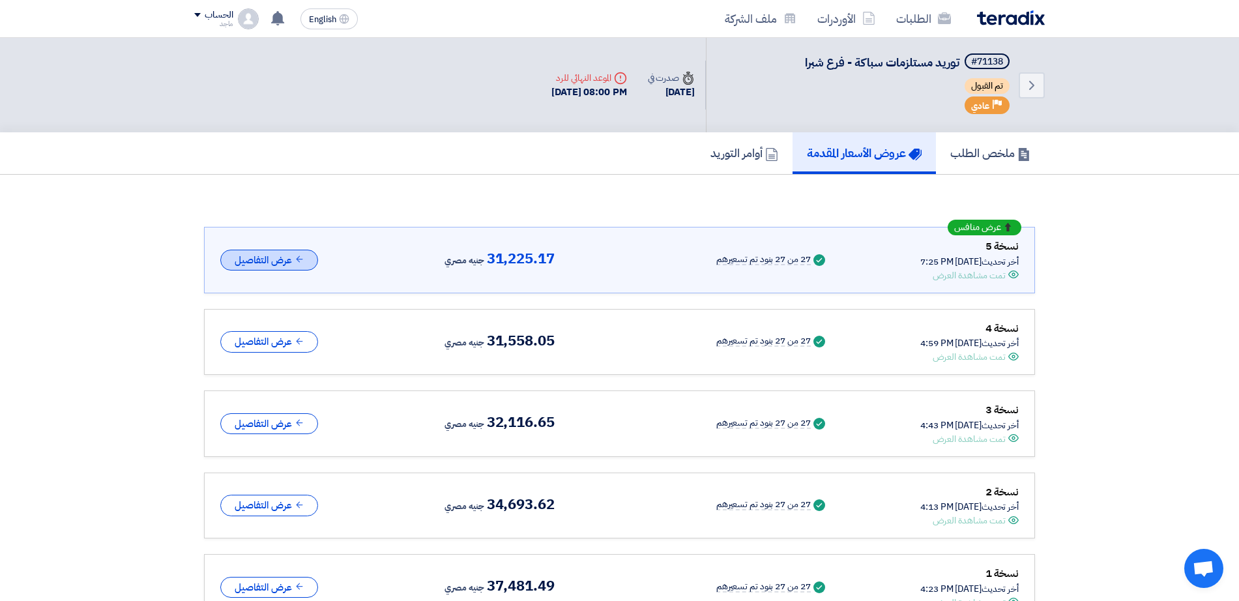
click at [286, 263] on button "عرض التفاصيل" at bounding box center [269, 261] width 98 height 22
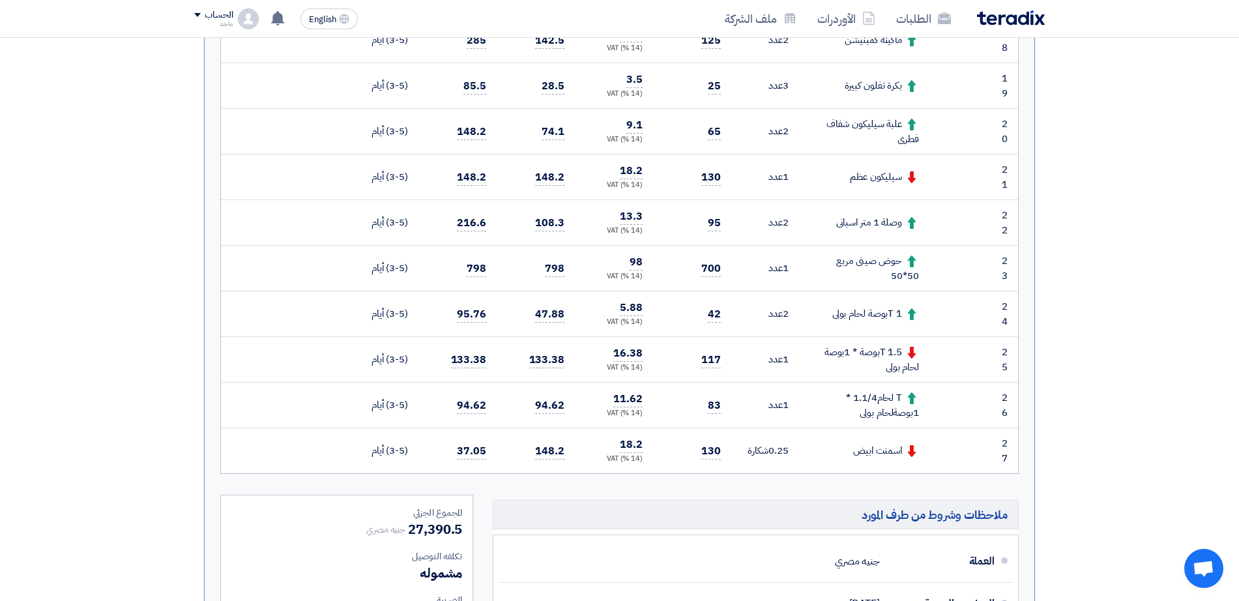
scroll to position [1184, 0]
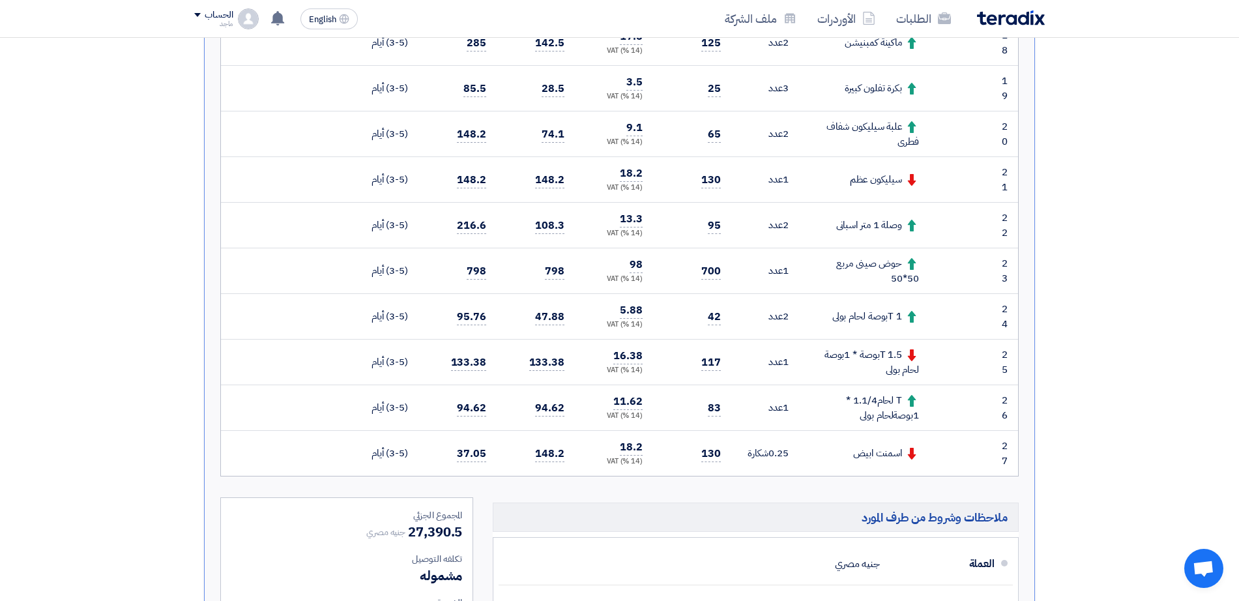
click at [1237, 149] on section "عرض منافس نسخة 5 أخر تحديث 28 Aug 2025, 7:25 PM Offer is Seen تمت مشاهدة العرض …" at bounding box center [619, 73] width 1239 height 2165
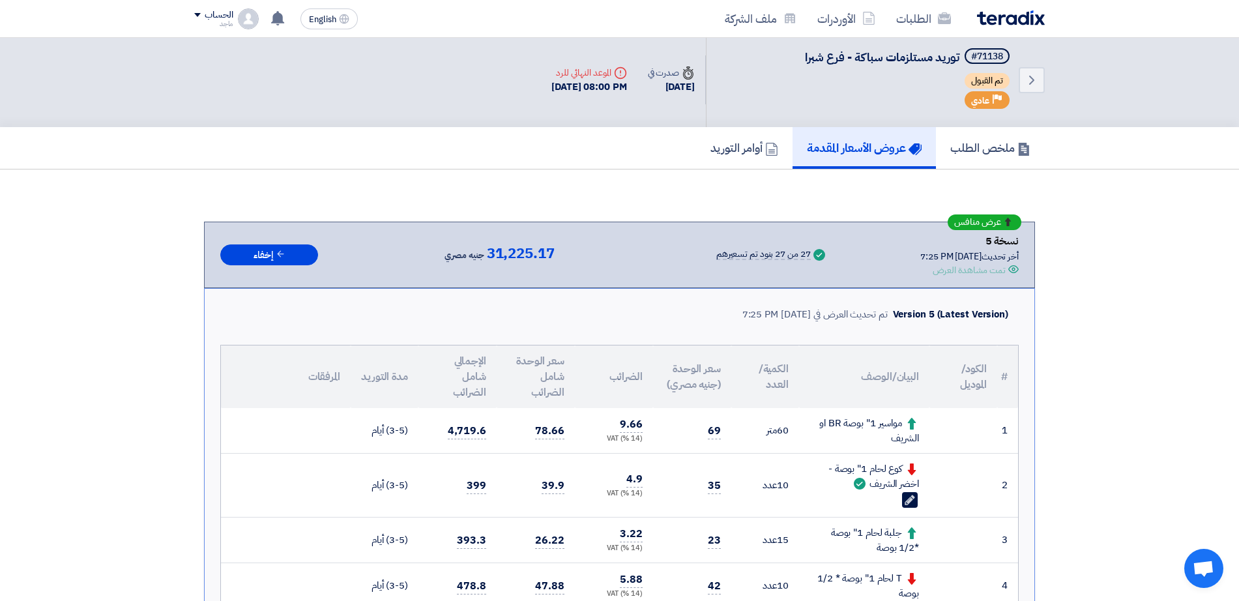
scroll to position [0, 0]
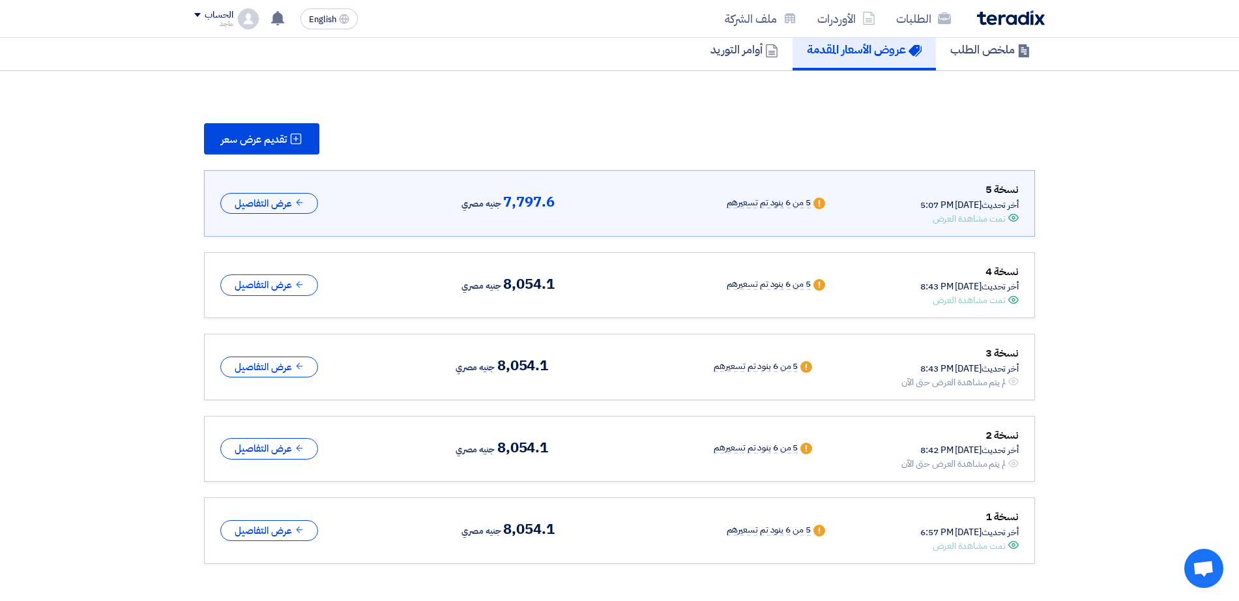
scroll to position [104, 0]
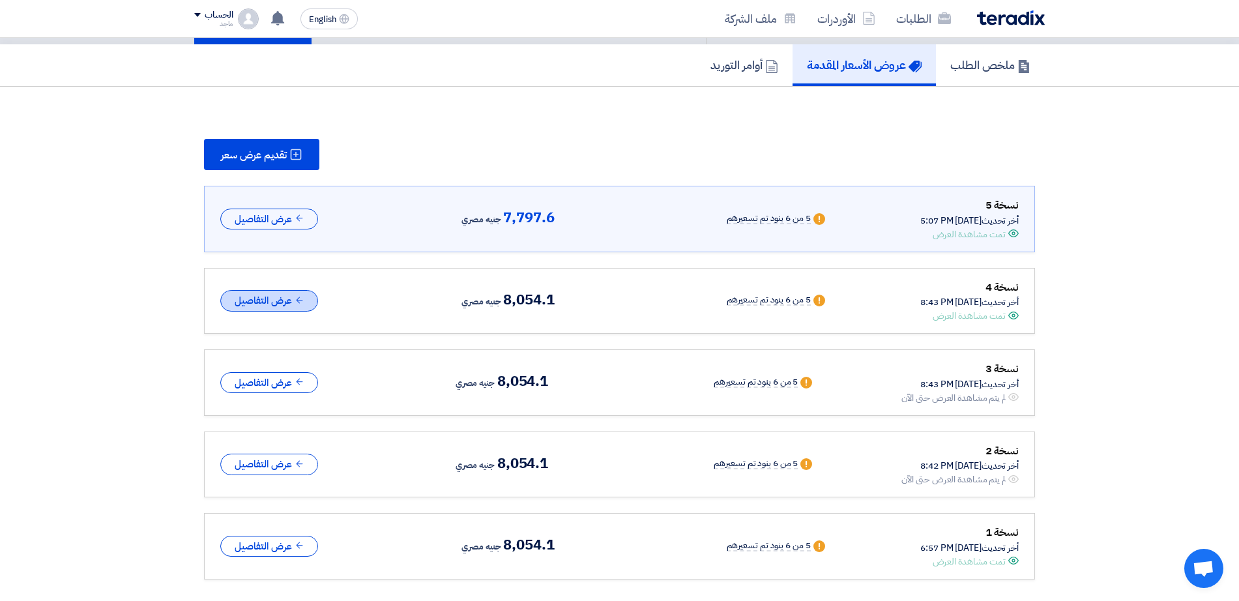
click at [273, 301] on button "عرض التفاصيل" at bounding box center [269, 301] width 98 height 22
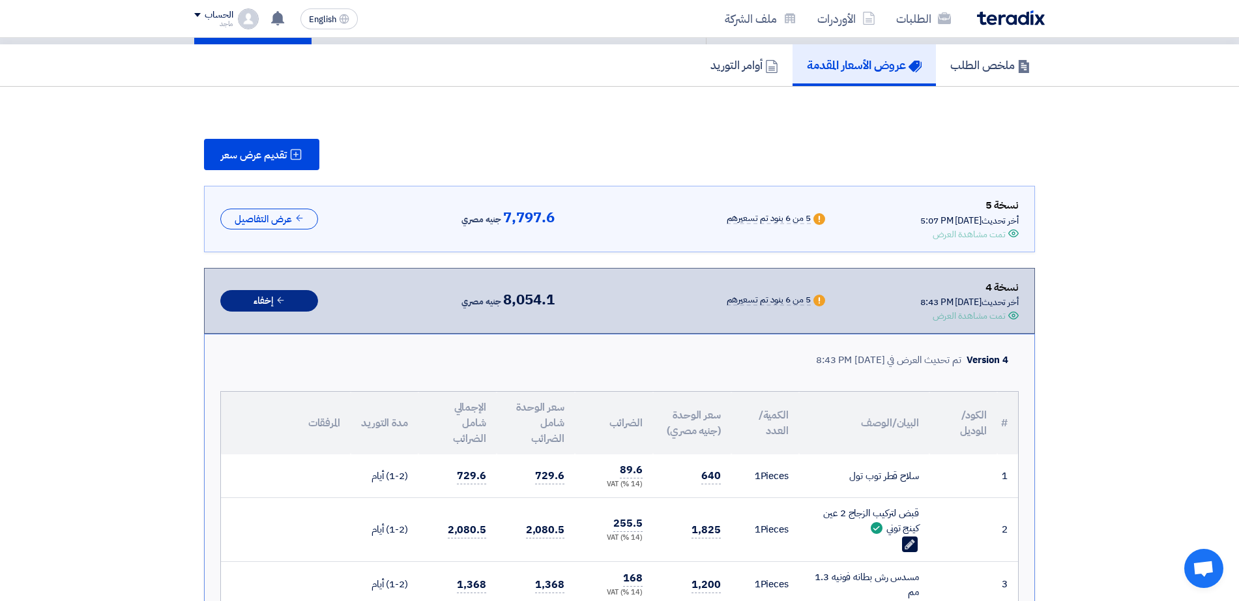
click at [286, 297] on icon at bounding box center [281, 300] width 10 height 10
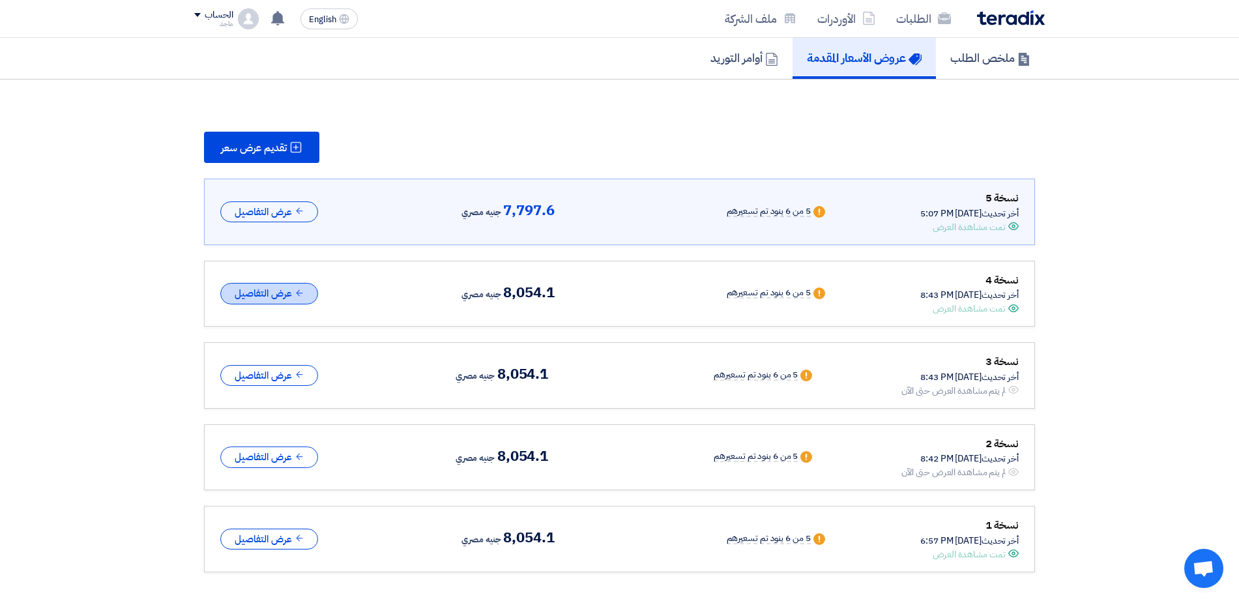
scroll to position [92, 0]
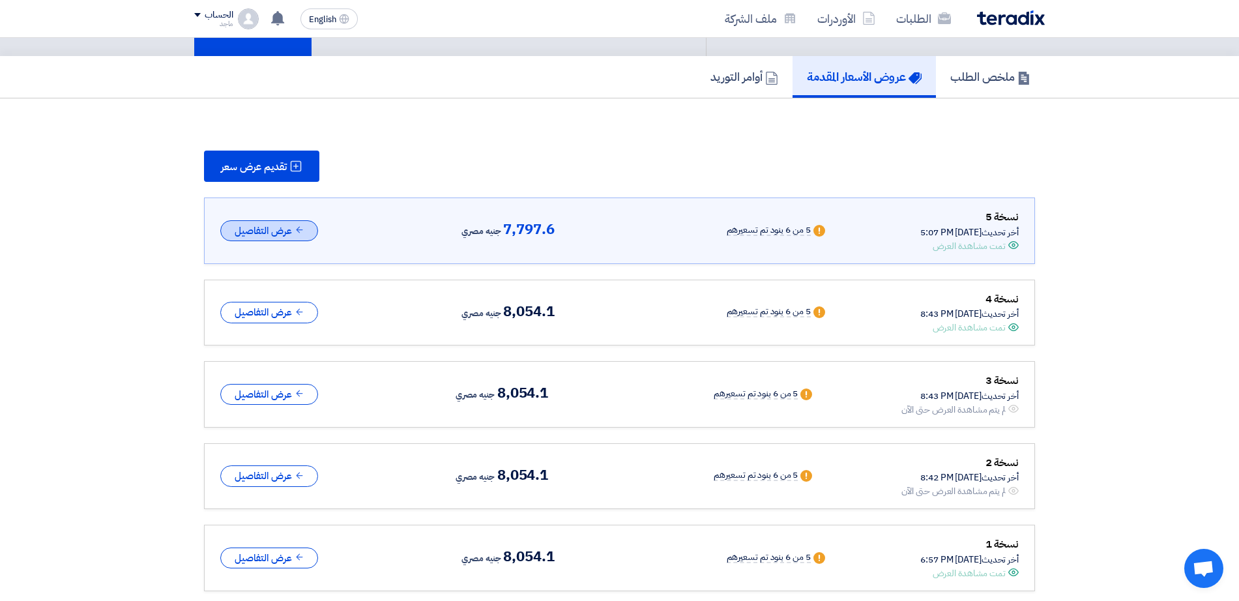
click at [312, 236] on button "عرض التفاصيل" at bounding box center [269, 231] width 98 height 22
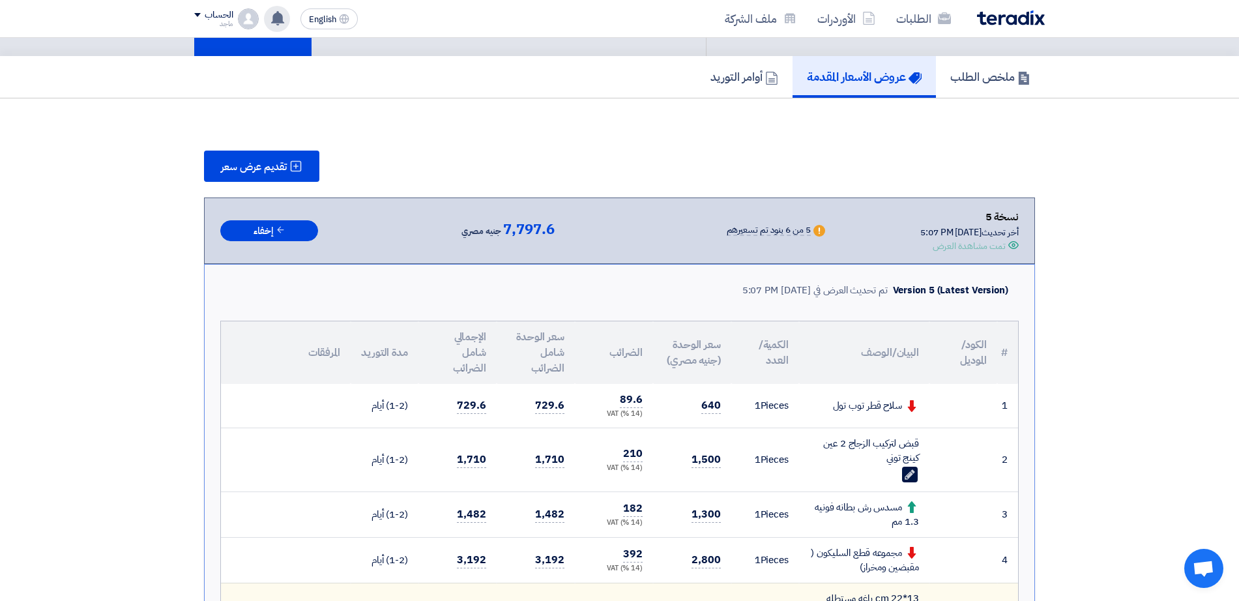
click at [278, 17] on use at bounding box center [277, 18] width 13 height 14
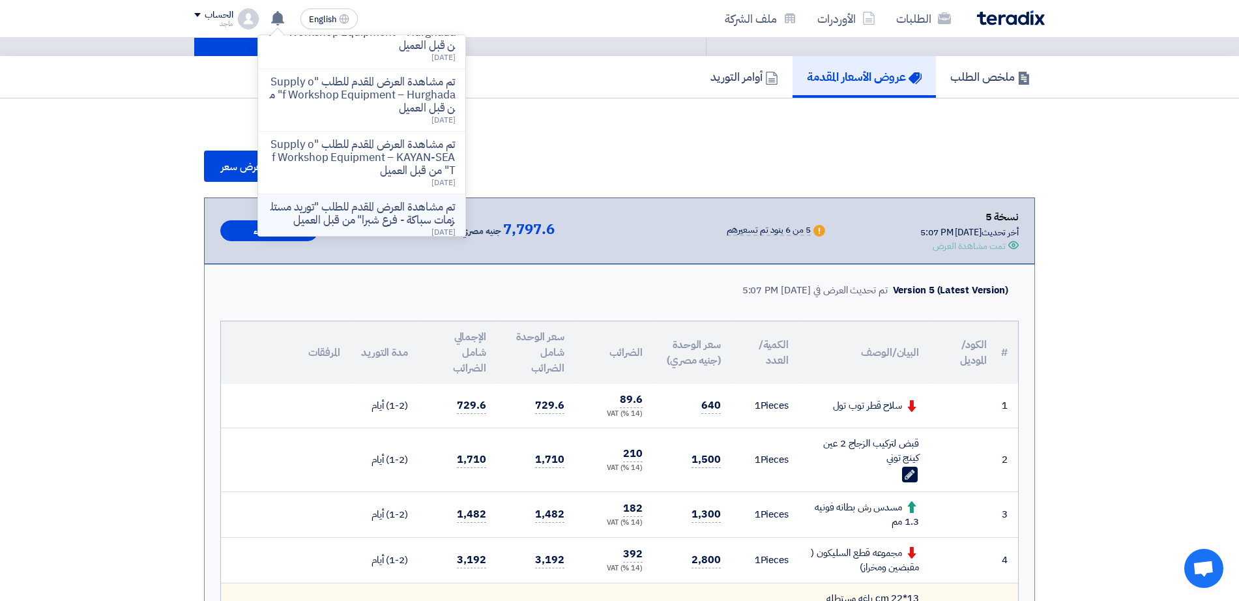
click at [320, 224] on p "تم مشاهدة العرض المقدم للطلب "توريد مستلزمات سباكة - فرع شبرا" من قبل العميل" at bounding box center [362, 214] width 186 height 26
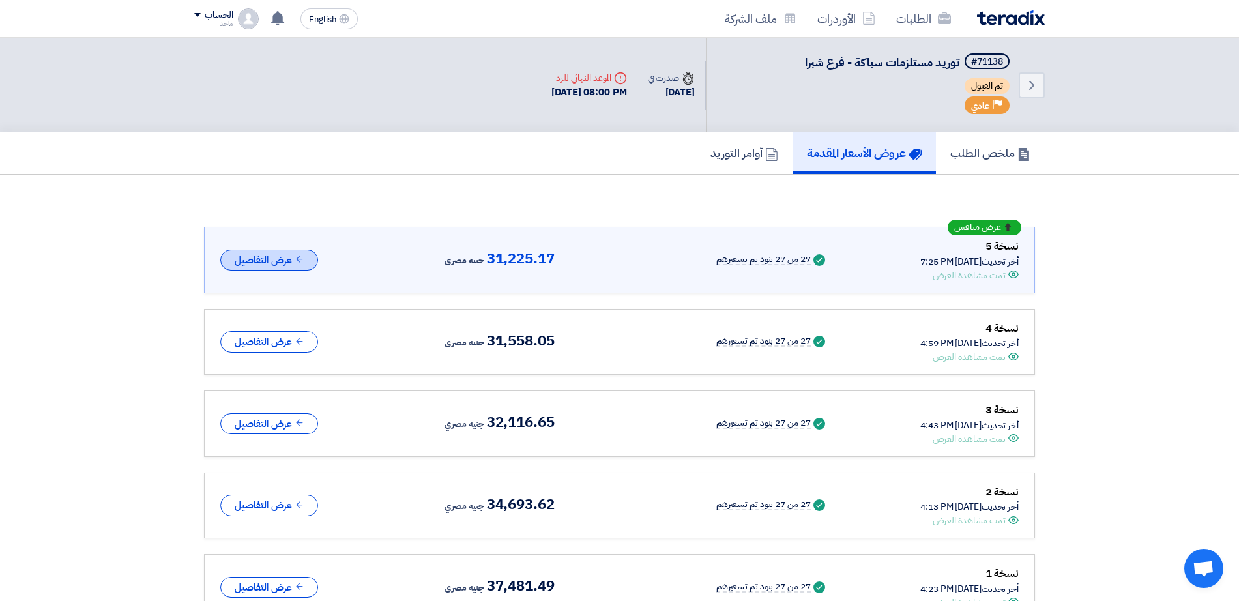
click at [299, 257] on icon at bounding box center [300, 259] width 10 height 10
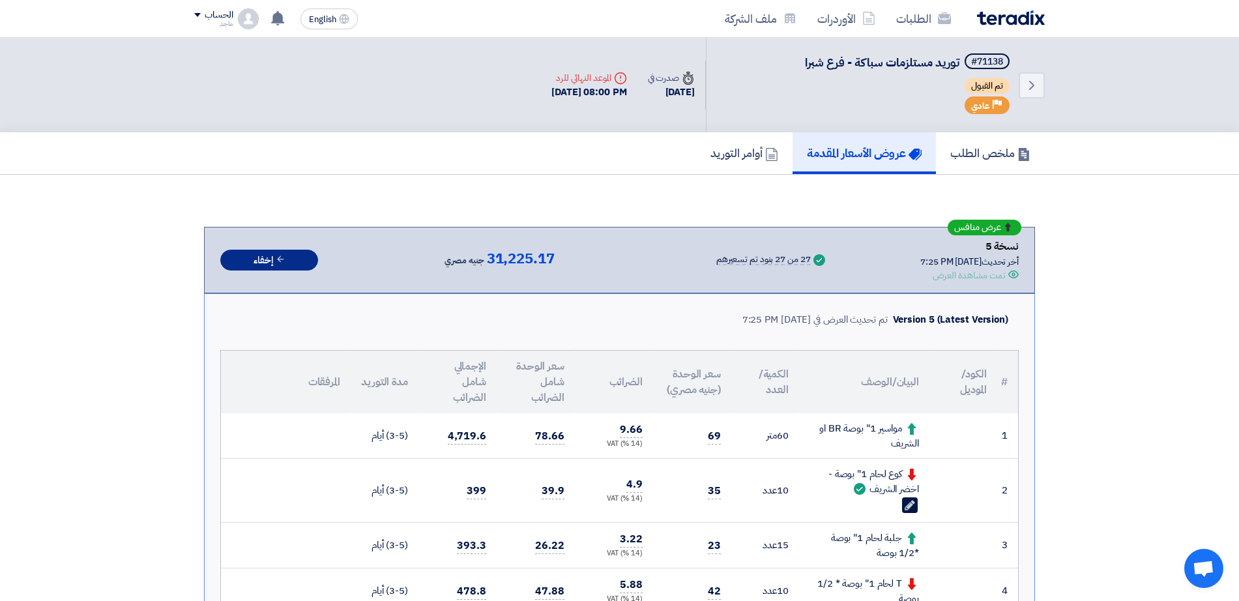
click at [294, 259] on button "إخفاء" at bounding box center [269, 261] width 98 height 22
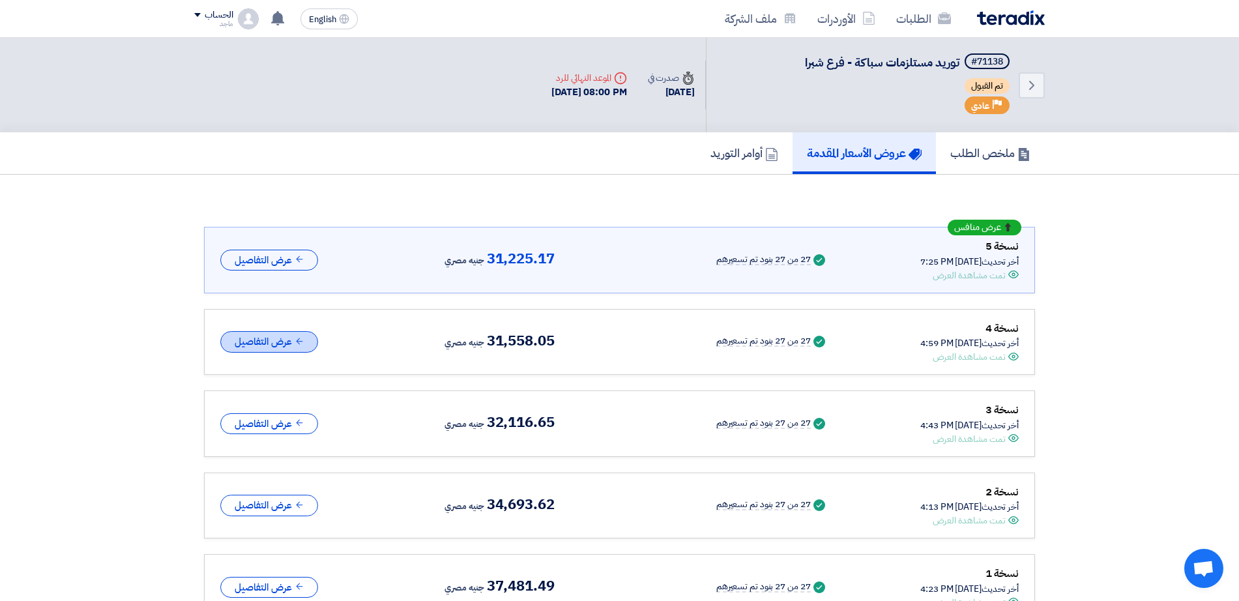
click at [281, 344] on button "عرض التفاصيل" at bounding box center [269, 342] width 98 height 22
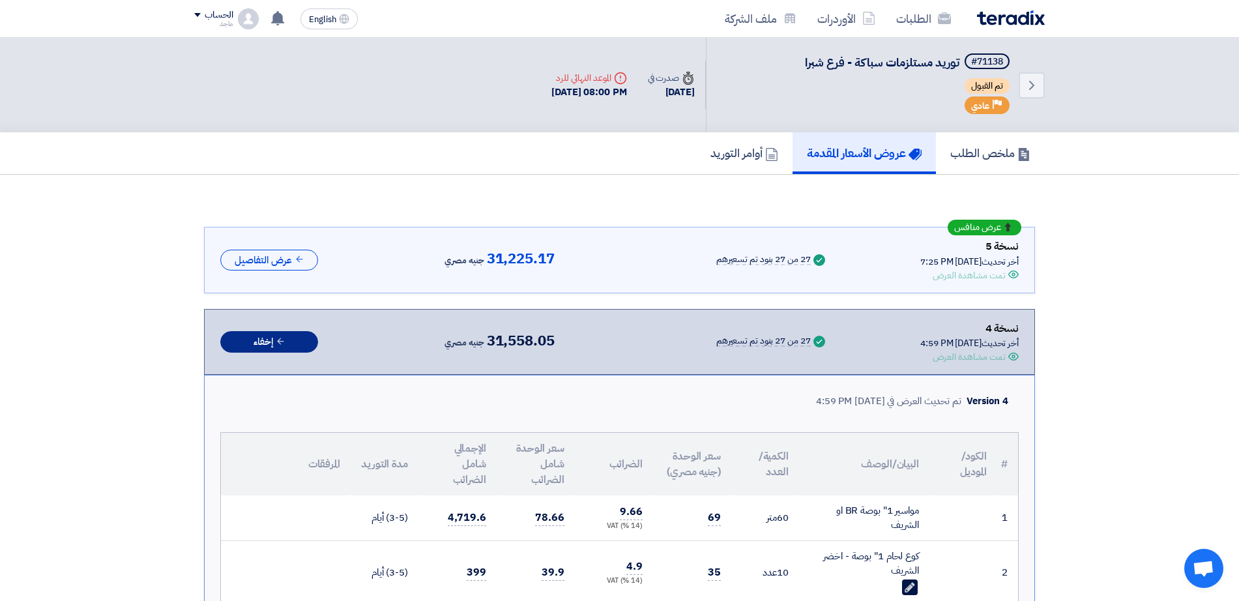
click at [301, 342] on button "إخفاء" at bounding box center [269, 342] width 98 height 22
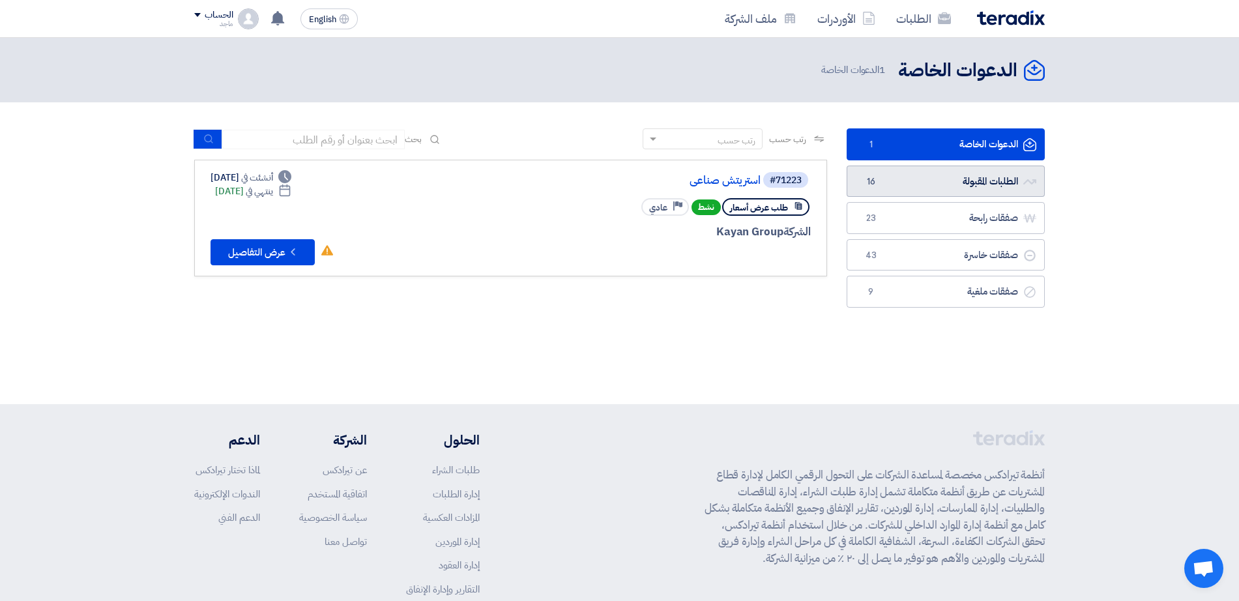
click at [950, 182] on link "الطلبات المقبولة الطلبات المقبولة 16" at bounding box center [946, 182] width 198 height 32
